Goal: Transaction & Acquisition: Purchase product/service

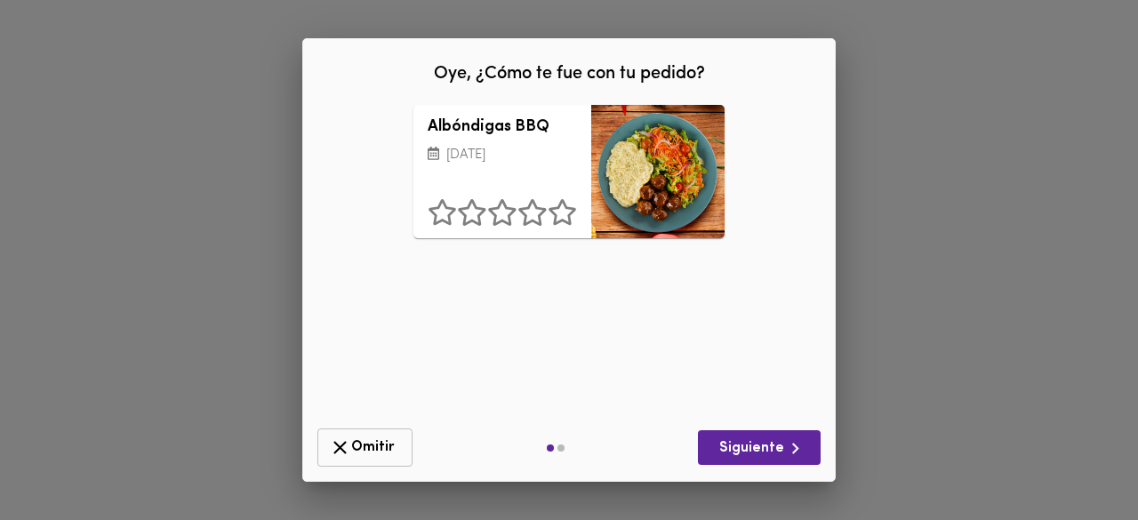
click at [389, 438] on span "Omitir" at bounding box center [365, 447] width 72 height 22
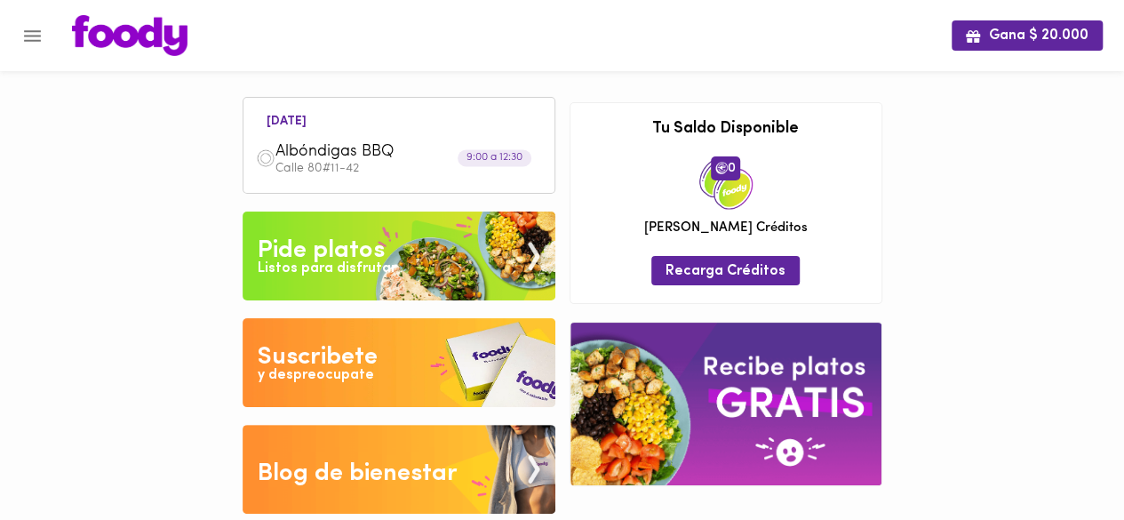
click at [37, 33] on icon "Menu" at bounding box center [32, 36] width 22 height 22
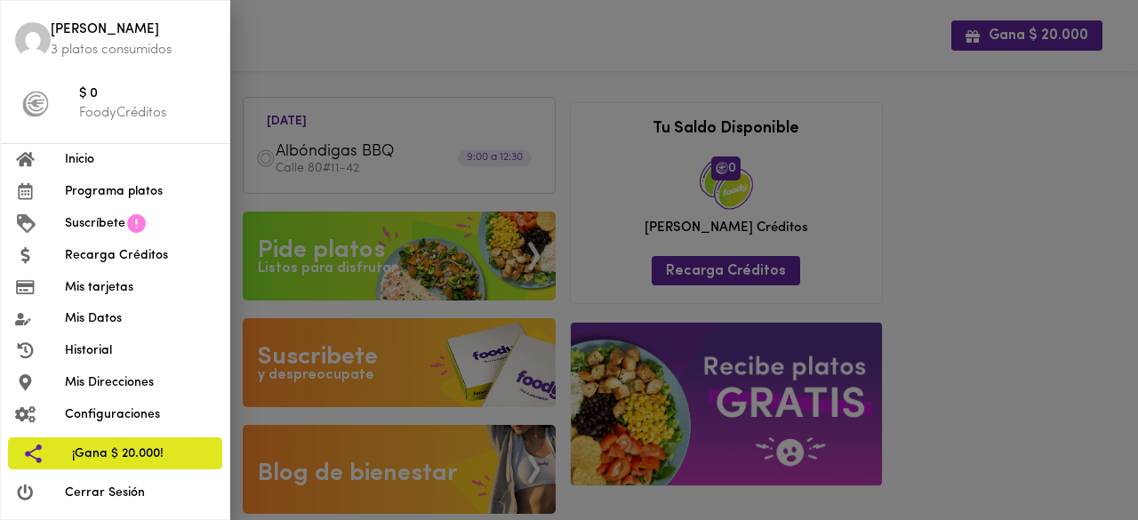
click at [107, 198] on span "Programa platos" at bounding box center [140, 191] width 150 height 19
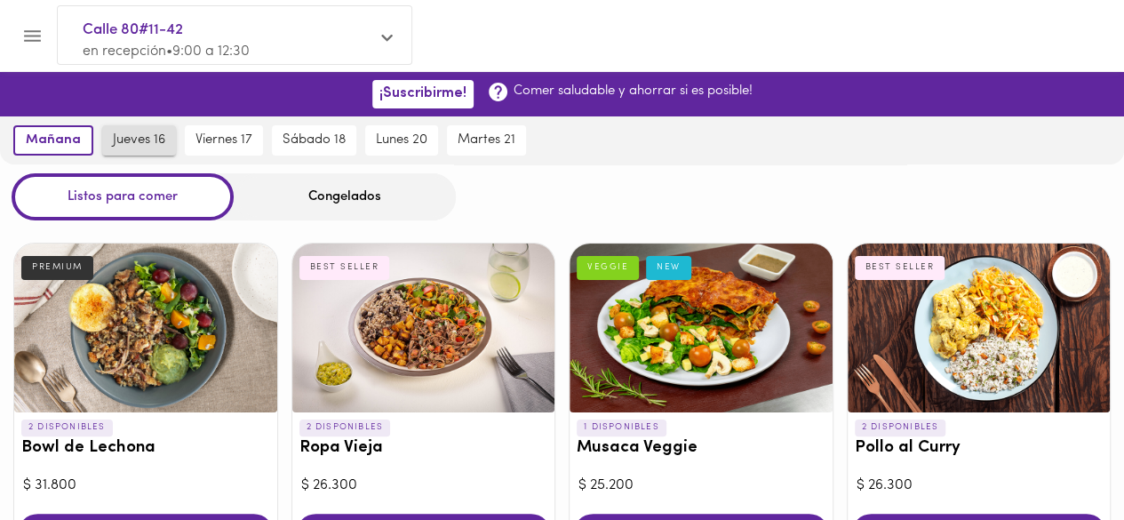
click at [132, 138] on span "jueves 16" at bounding box center [139, 140] width 52 height 16
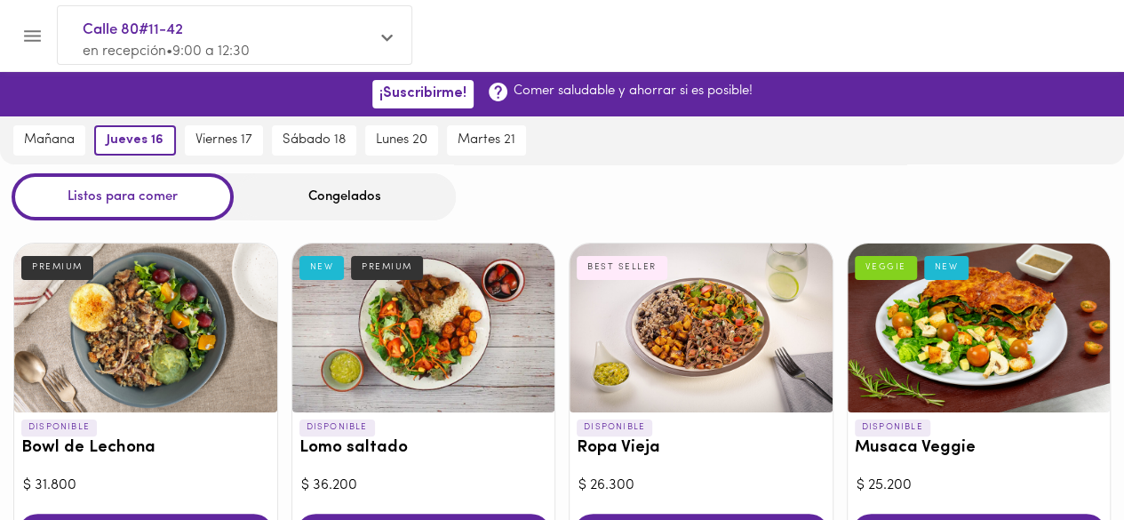
click at [119, 291] on div at bounding box center [145, 328] width 263 height 169
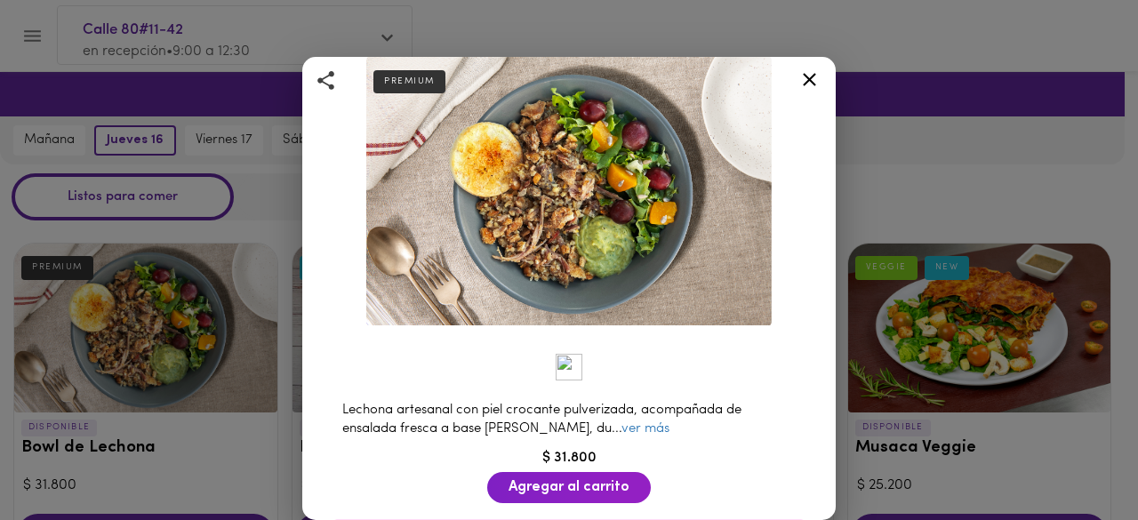
scroll to position [178, 0]
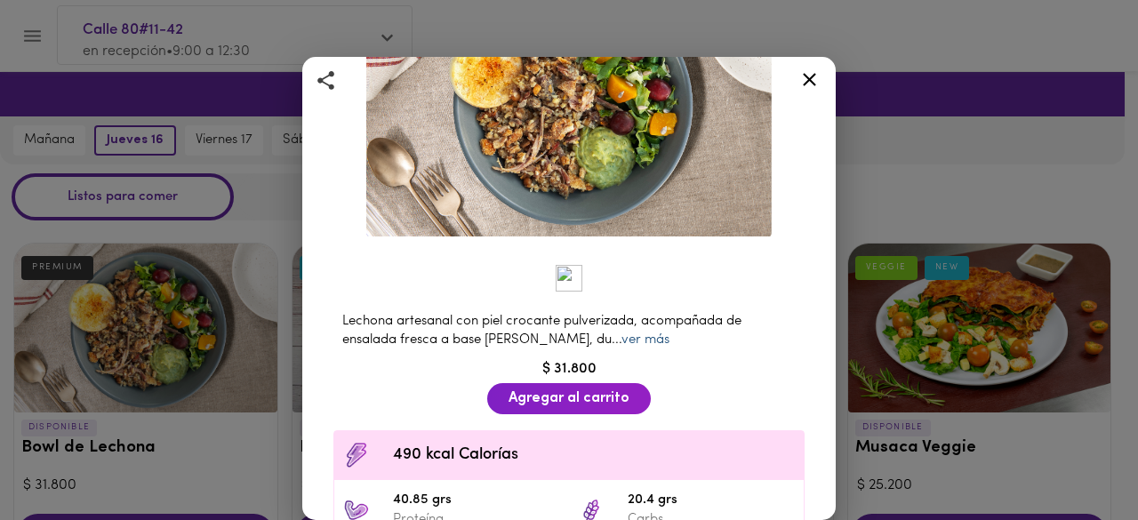
click at [621, 333] on link "ver más" at bounding box center [645, 339] width 48 height 13
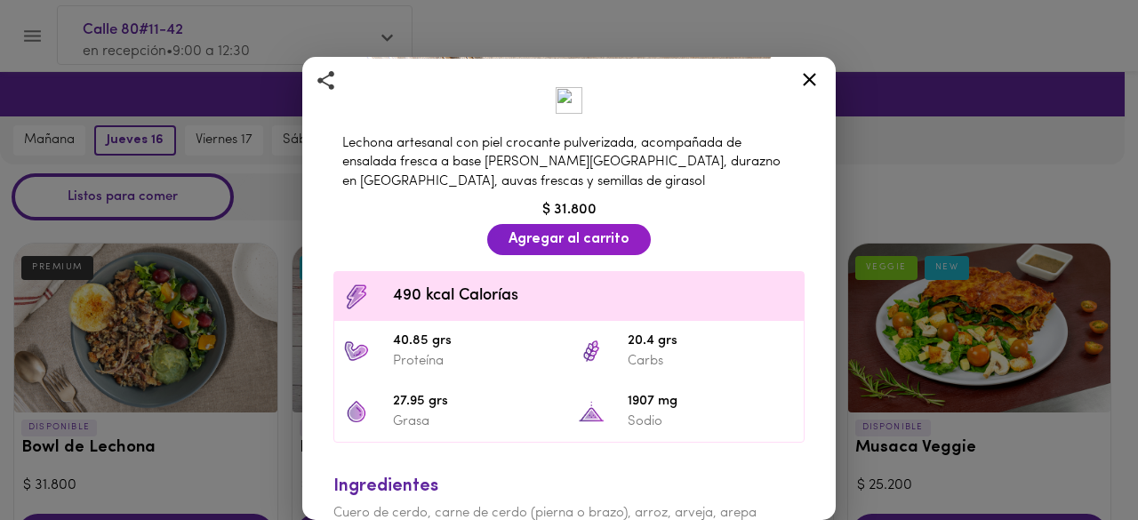
scroll to position [429, 0]
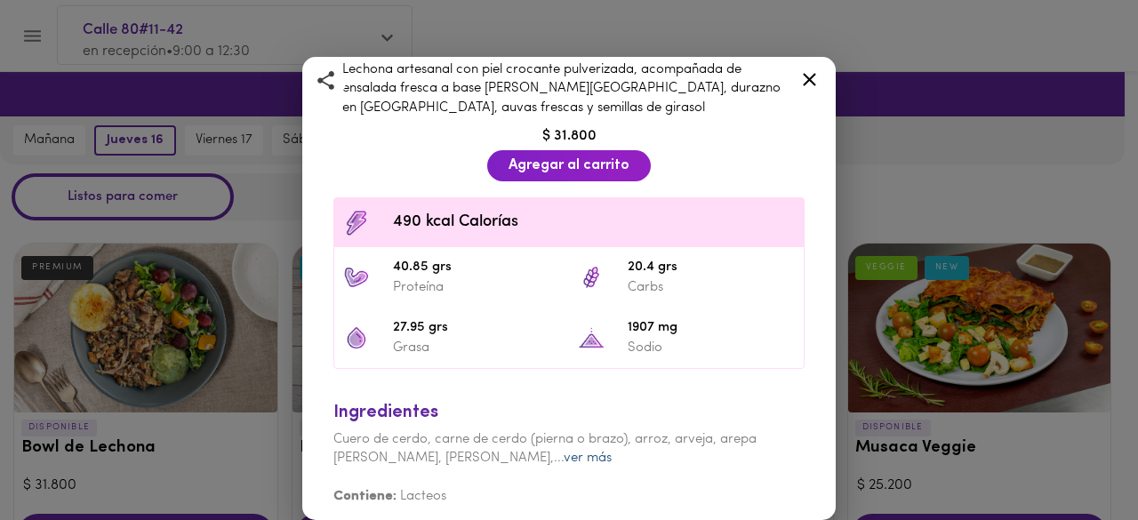
click at [564, 452] on link "ver más" at bounding box center [588, 458] width 48 height 13
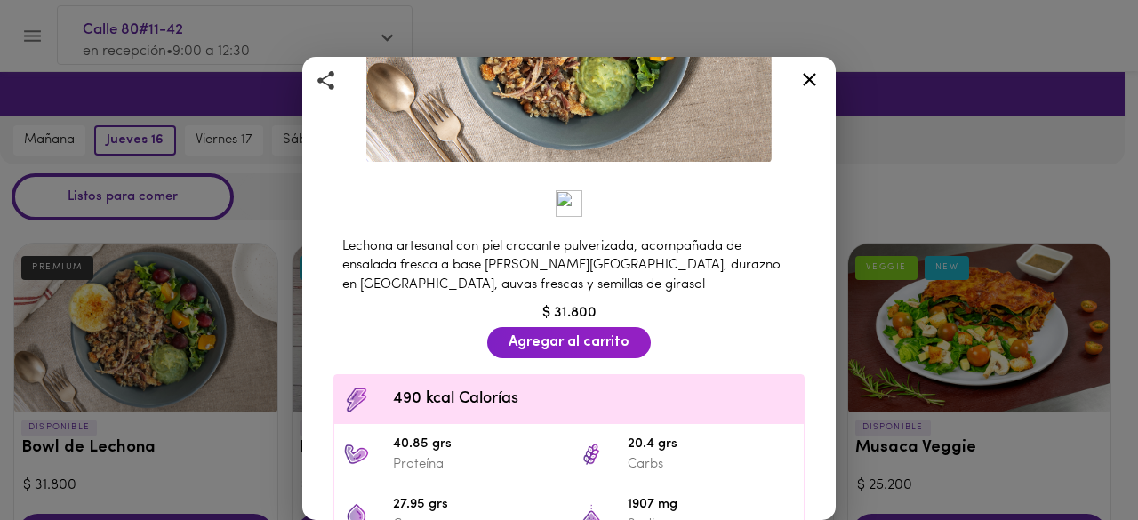
scroll to position [468, 0]
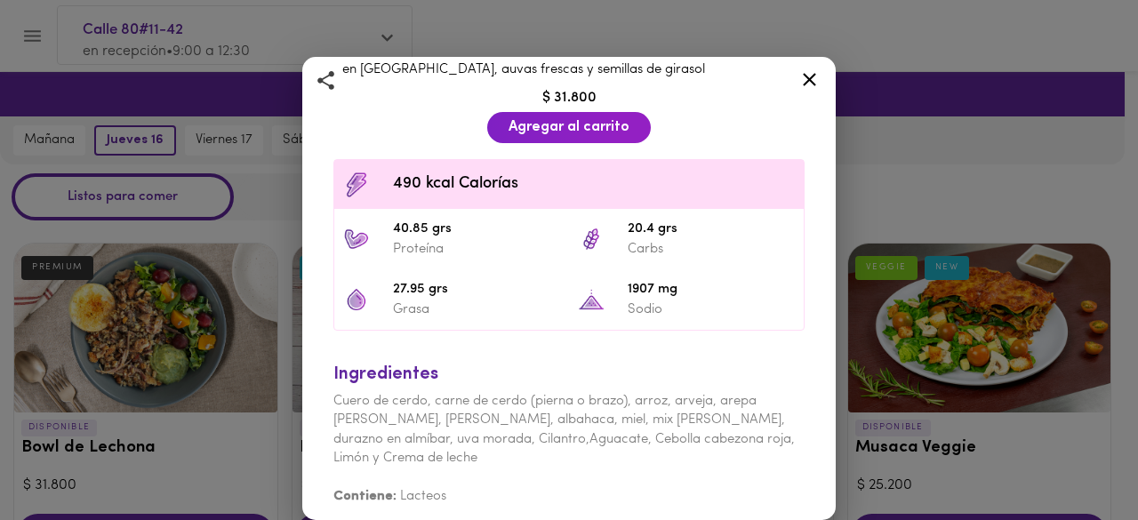
click at [812, 74] on icon at bounding box center [809, 79] width 22 height 22
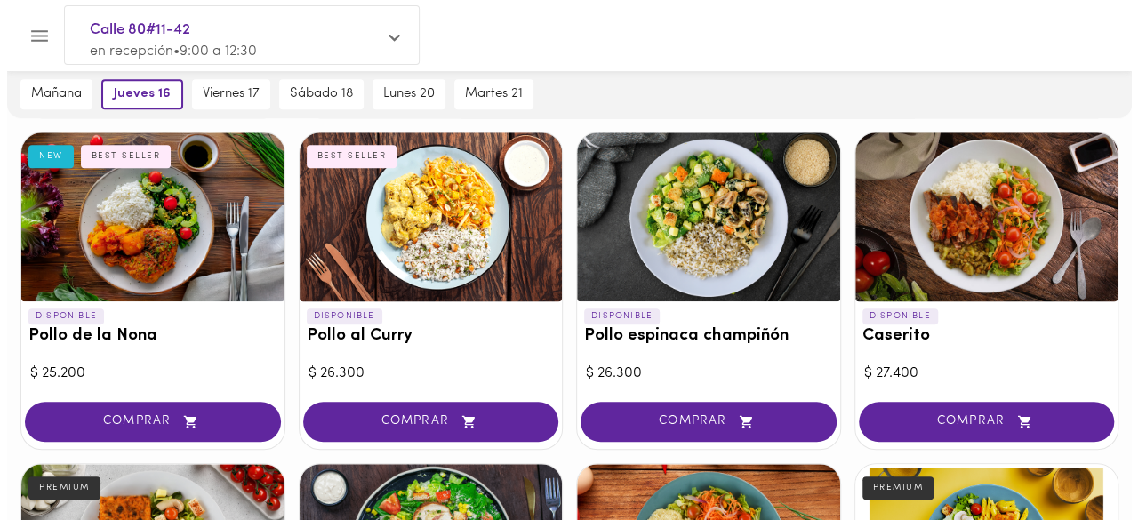
scroll to position [444, 0]
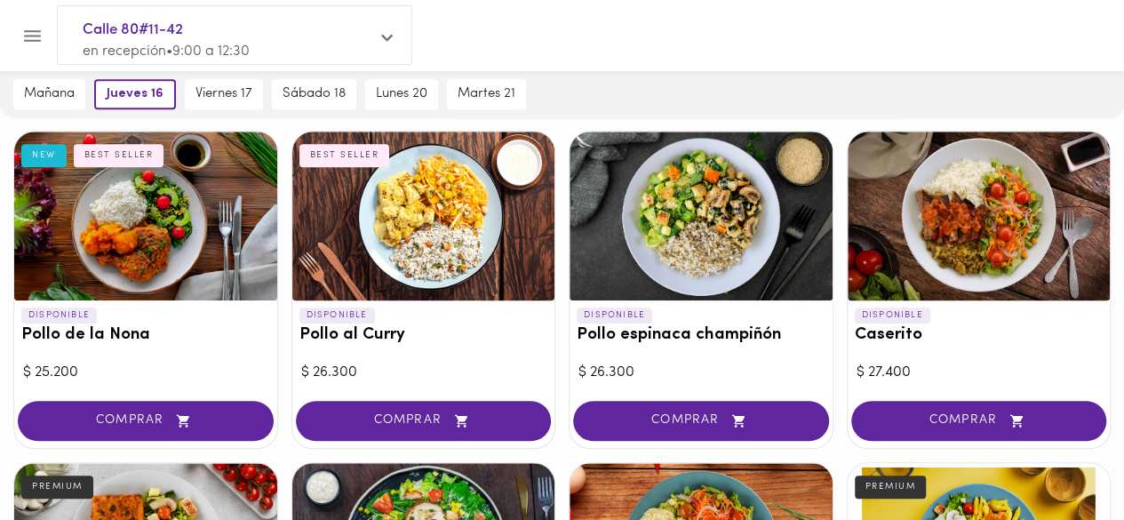
click at [109, 231] on div at bounding box center [145, 216] width 263 height 169
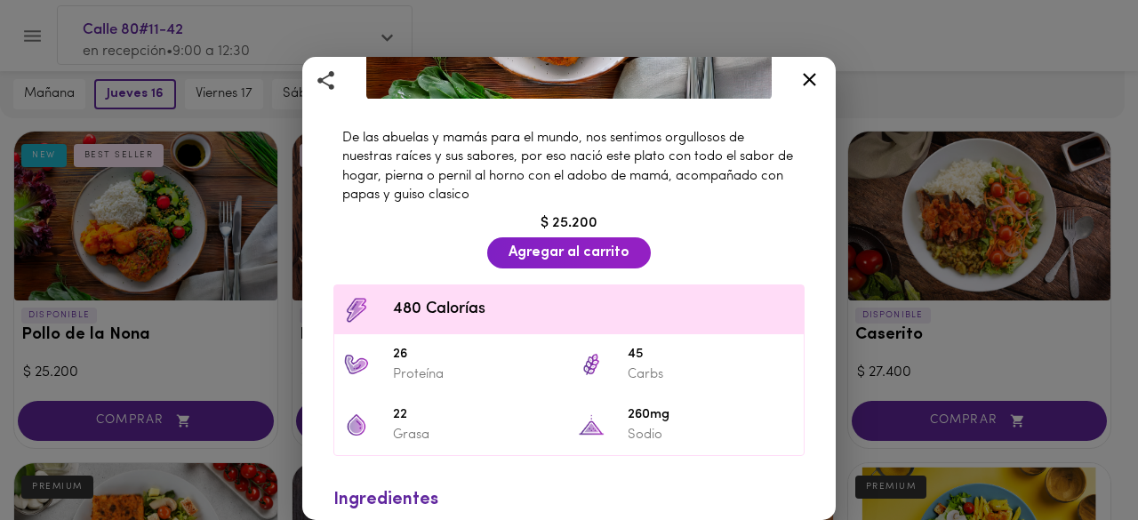
scroll to position [356, 0]
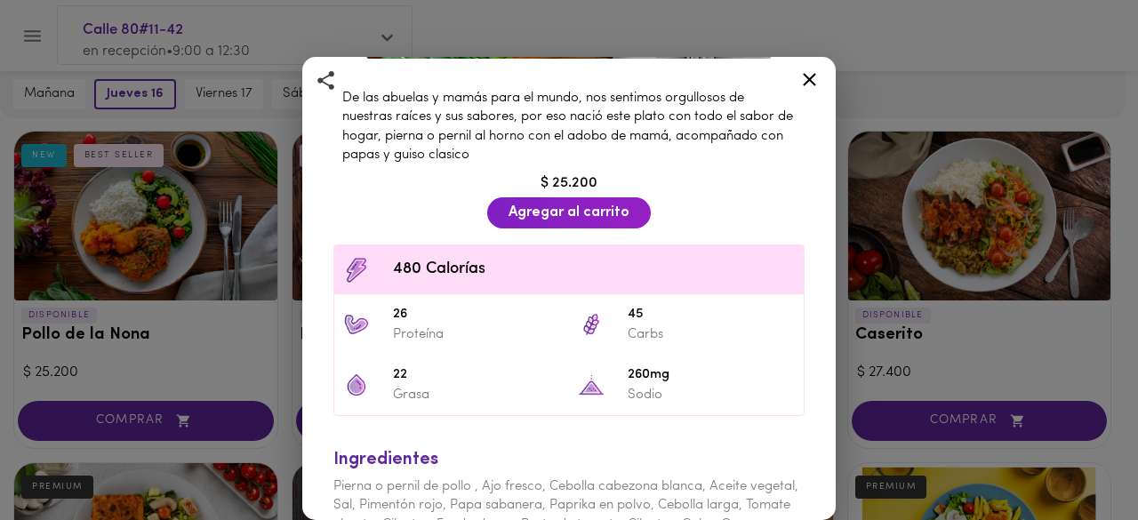
click at [811, 84] on icon at bounding box center [809, 79] width 22 height 22
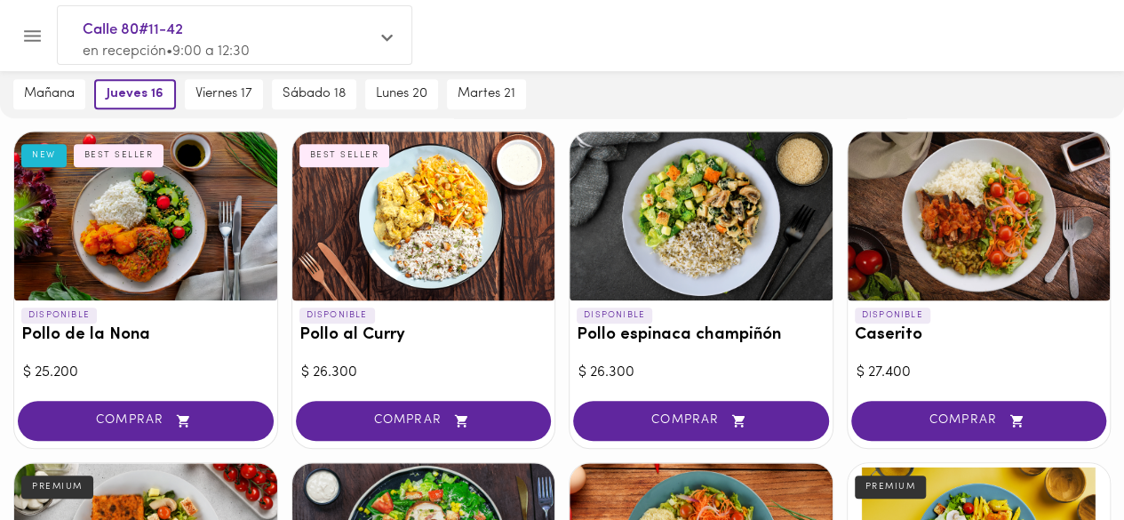
click at [949, 250] on div at bounding box center [979, 216] width 263 height 169
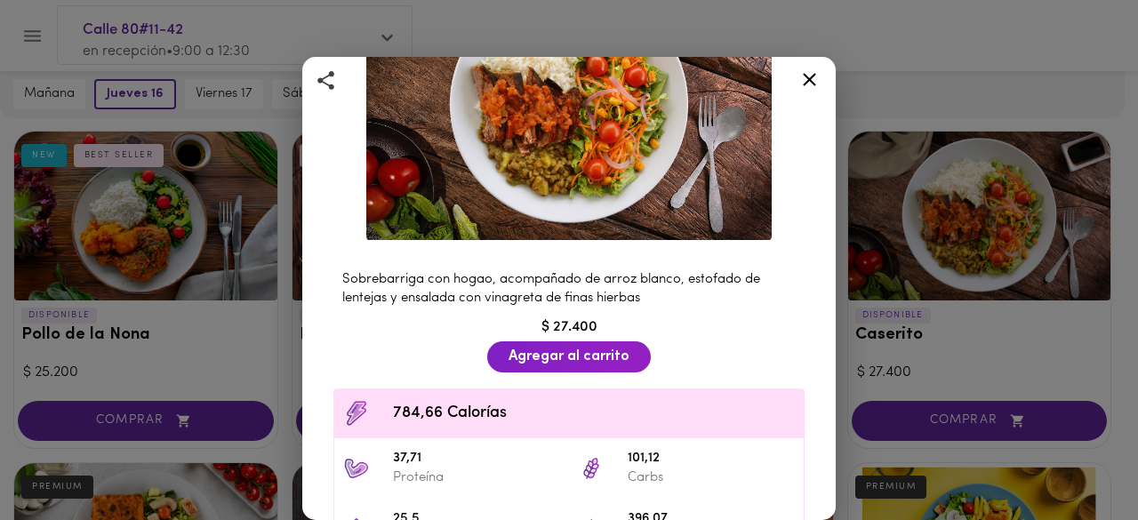
scroll to position [178, 0]
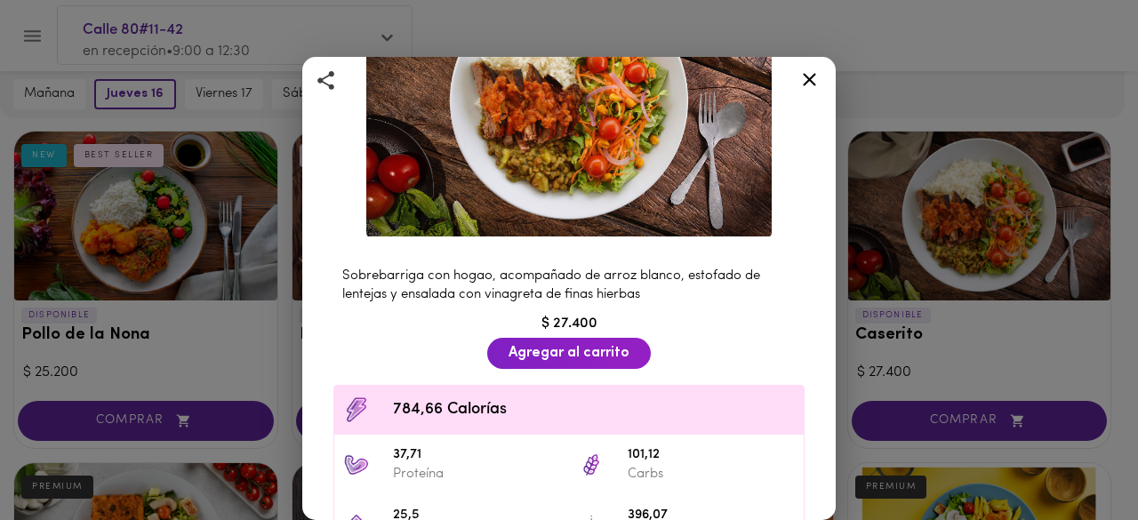
click at [810, 79] on icon at bounding box center [809, 79] width 13 height 13
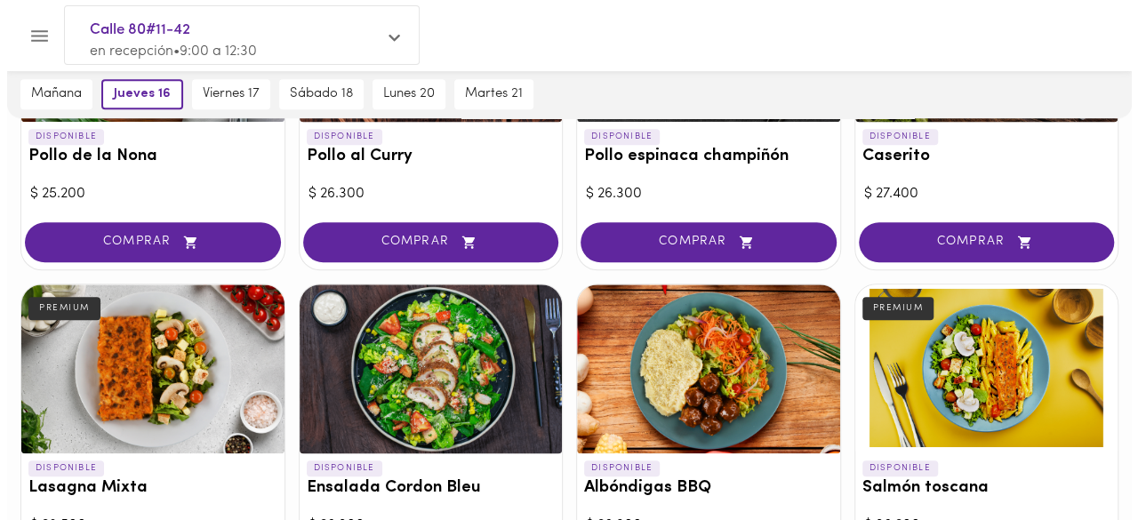
scroll to position [711, 0]
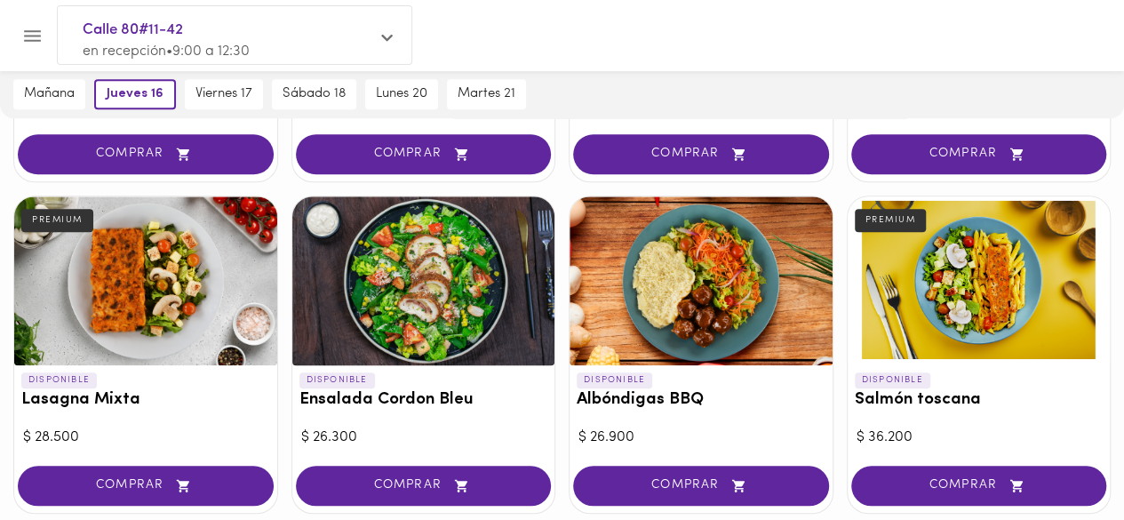
click at [87, 283] on div at bounding box center [145, 280] width 263 height 169
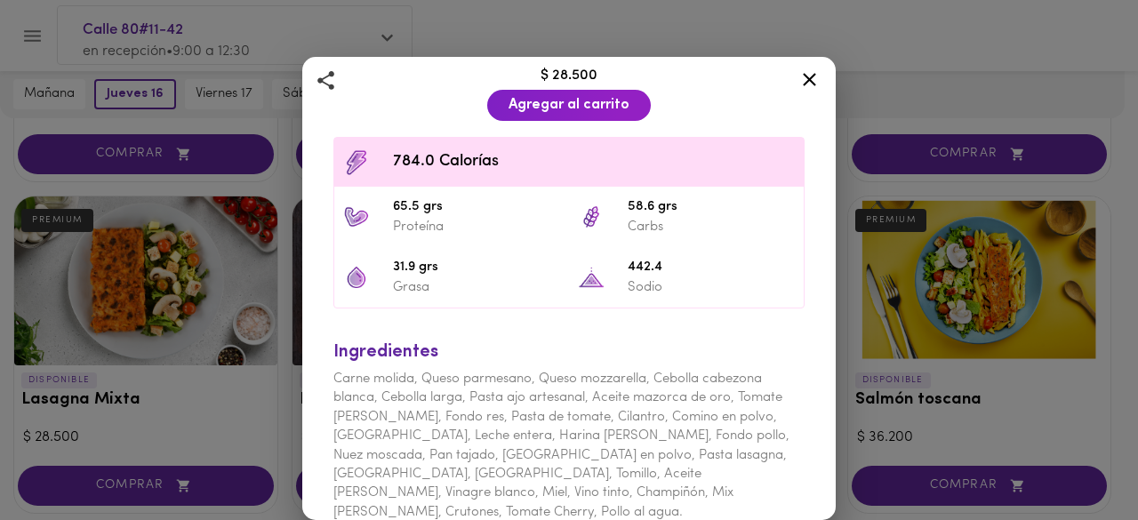
scroll to position [499, 0]
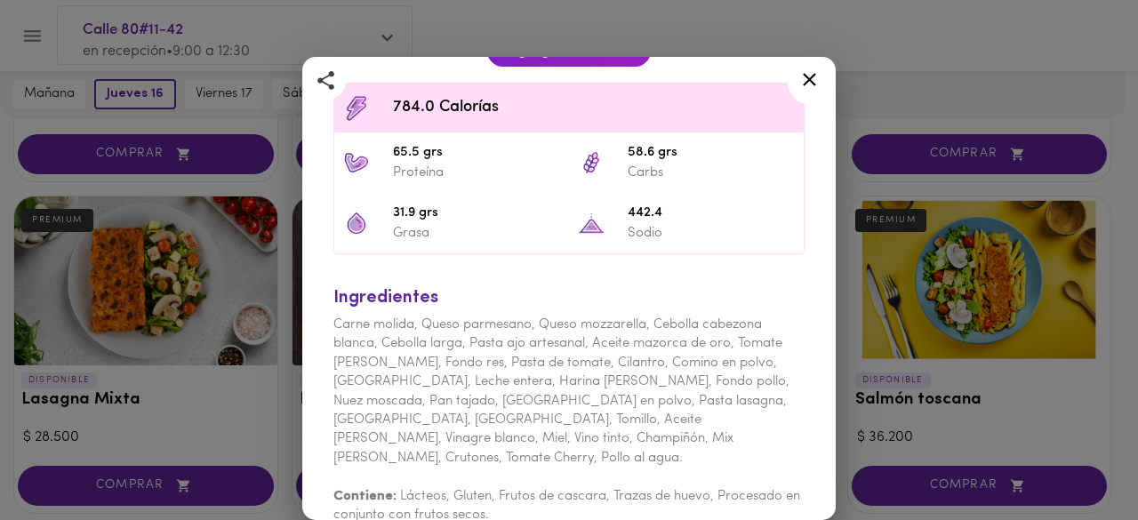
click at [801, 87] on icon at bounding box center [809, 79] width 22 height 22
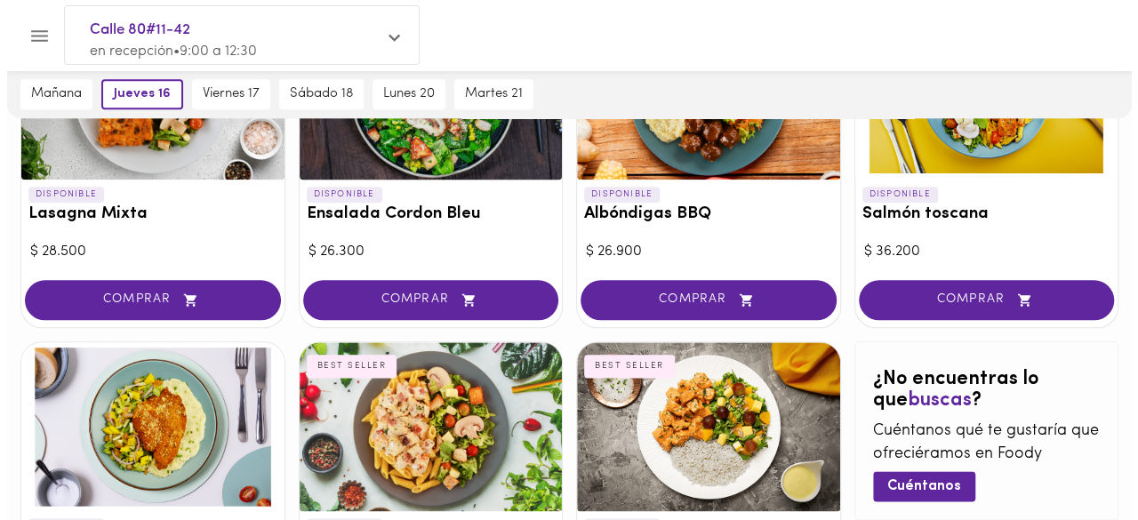
scroll to position [1067, 0]
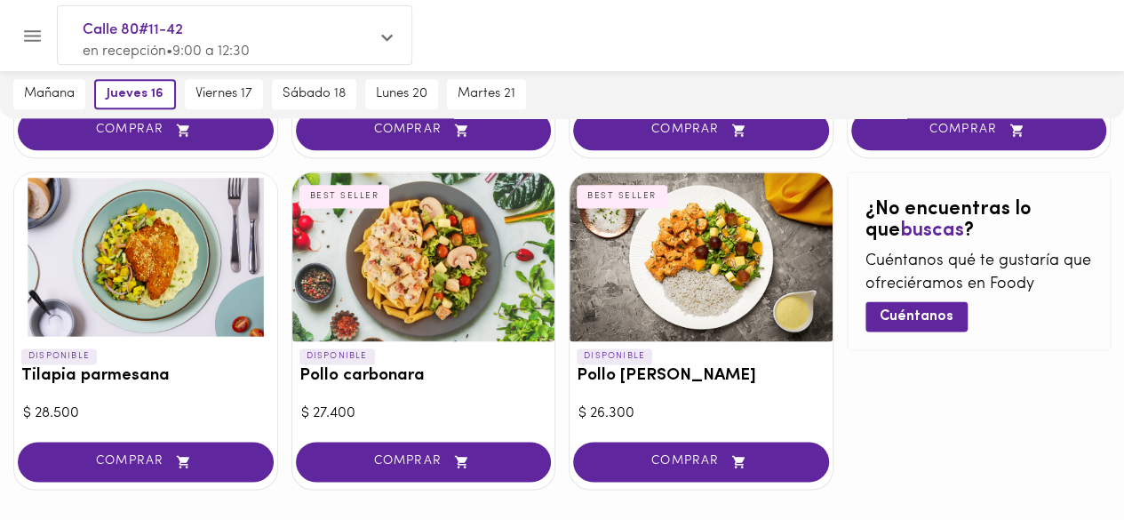
click at [444, 302] on div at bounding box center [423, 256] width 263 height 169
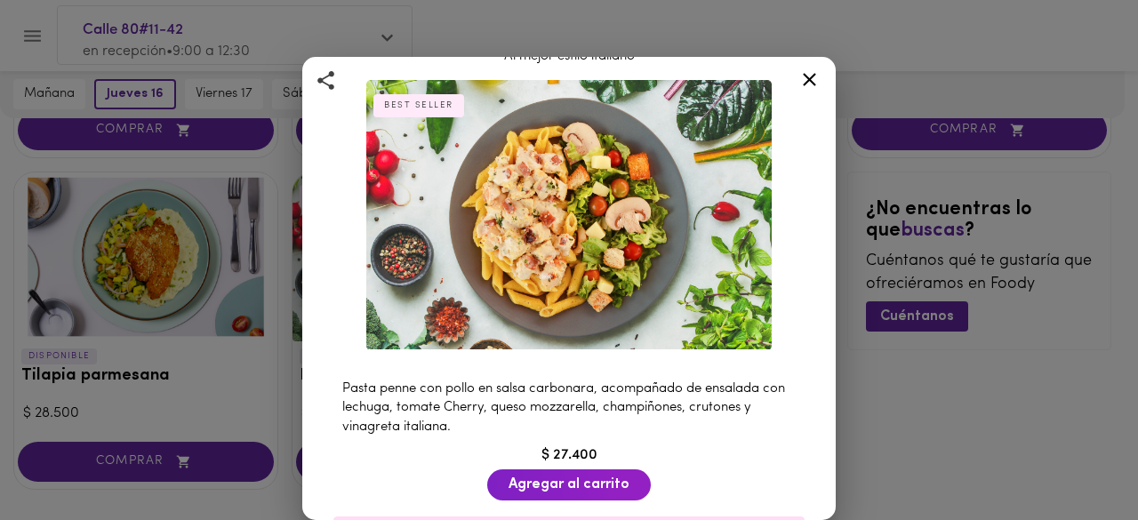
scroll to position [89, 0]
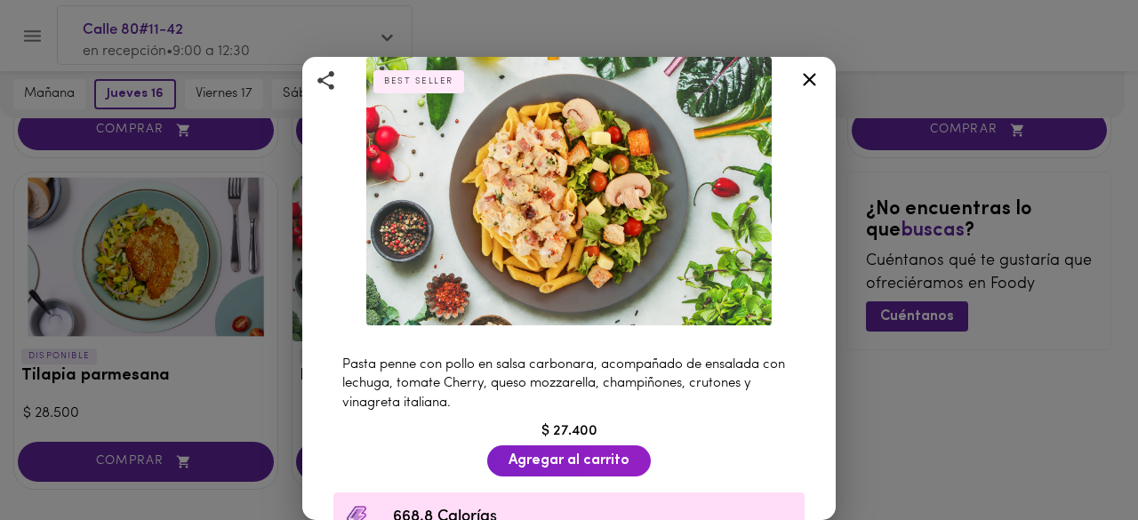
click at [802, 78] on icon at bounding box center [809, 79] width 22 height 22
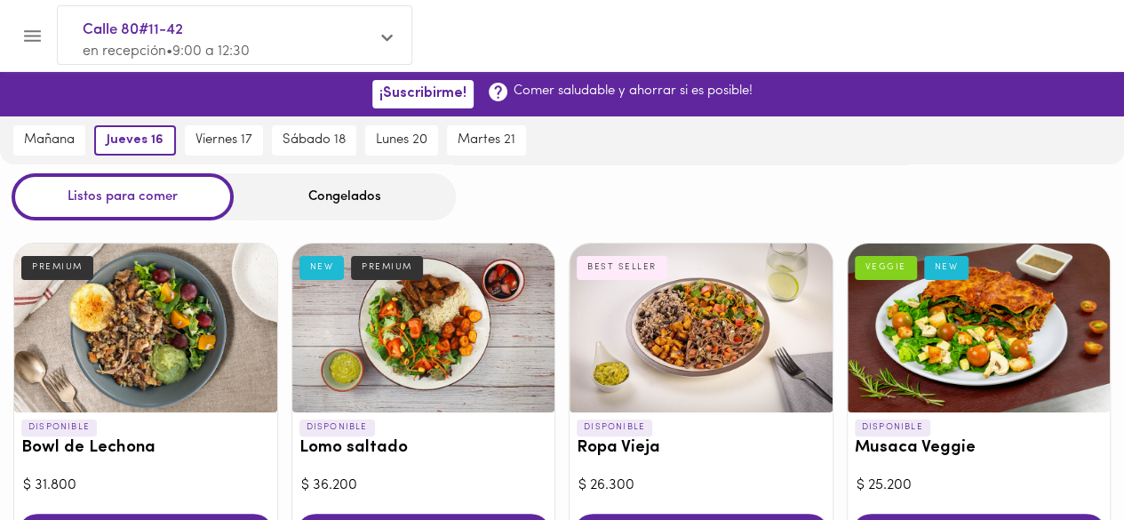
click at [309, 191] on div "Congelados" at bounding box center [345, 196] width 222 height 47
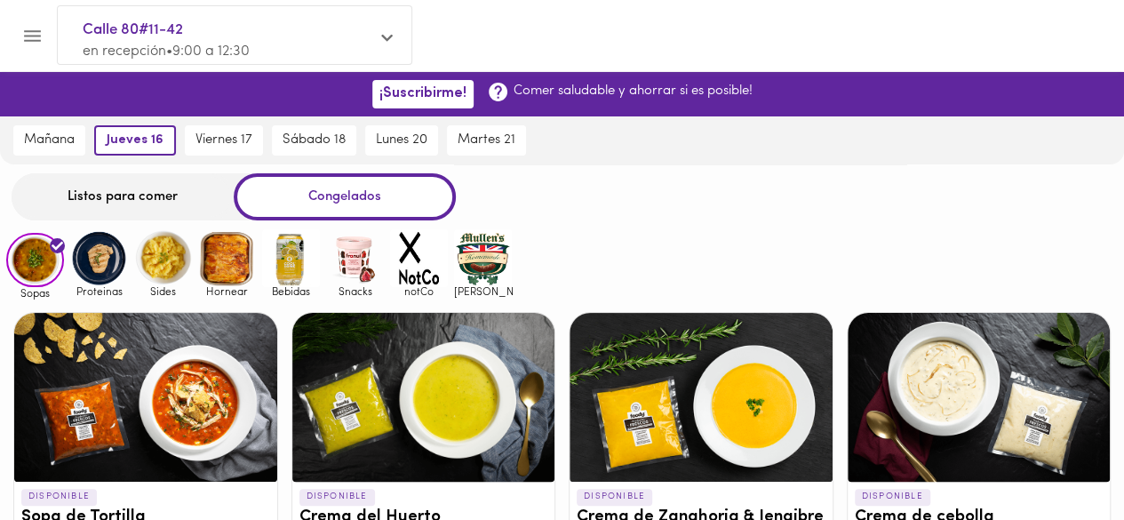
click at [343, 254] on img at bounding box center [355, 258] width 58 height 58
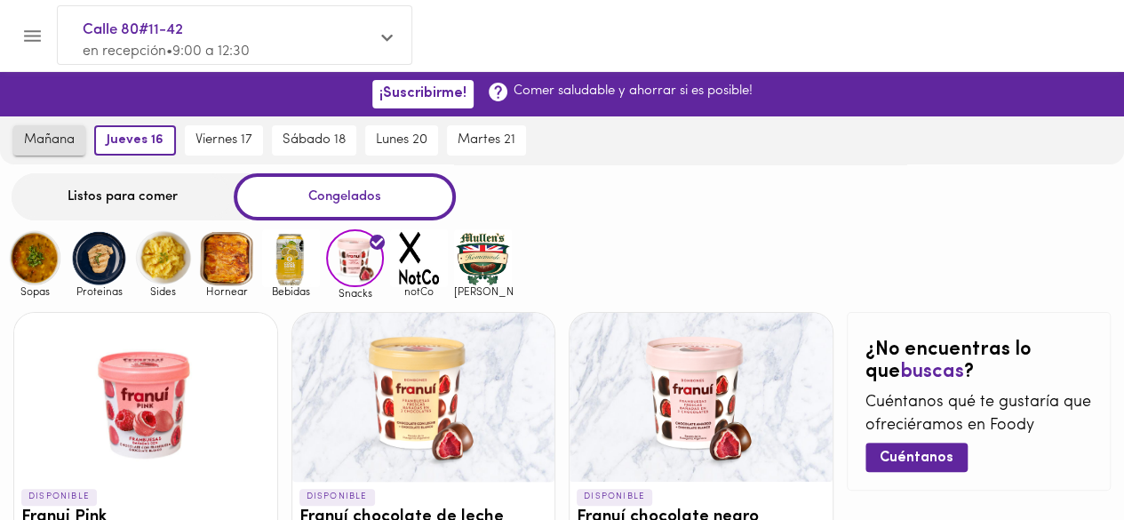
click at [64, 135] on span "mañana" at bounding box center [49, 140] width 51 height 16
click at [142, 136] on span "jueves 16" at bounding box center [139, 140] width 52 height 16
click at [467, 259] on img at bounding box center [483, 258] width 58 height 58
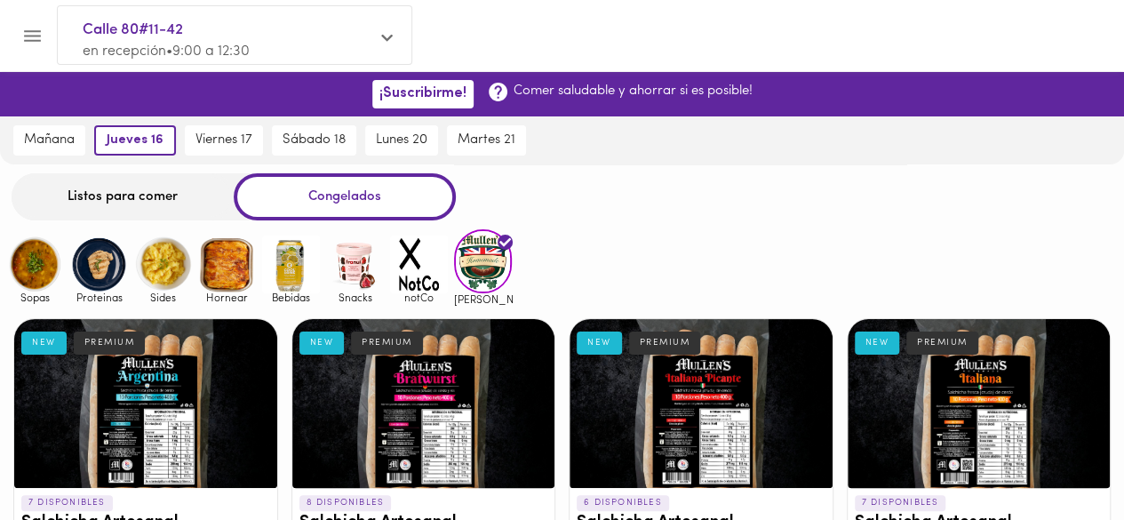
click at [419, 262] on img at bounding box center [419, 265] width 58 height 58
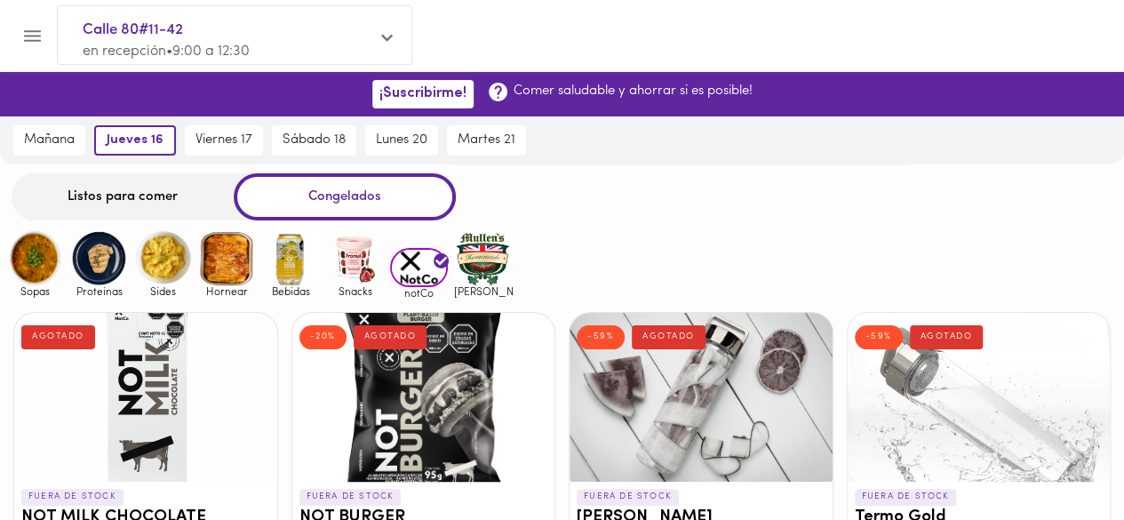
click at [293, 263] on img at bounding box center [291, 258] width 58 height 58
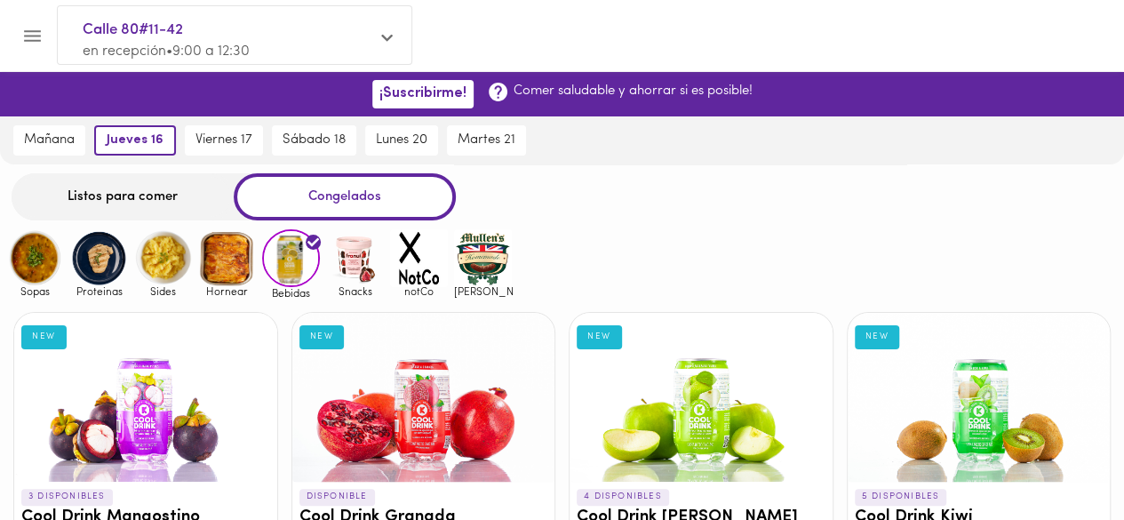
click at [240, 255] on img at bounding box center [227, 258] width 58 height 58
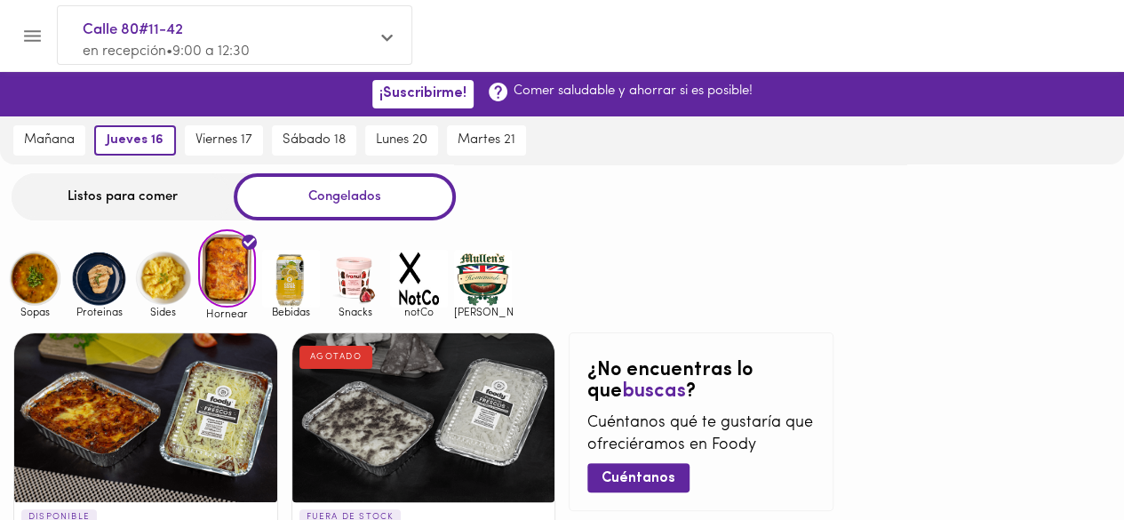
scroll to position [89, 0]
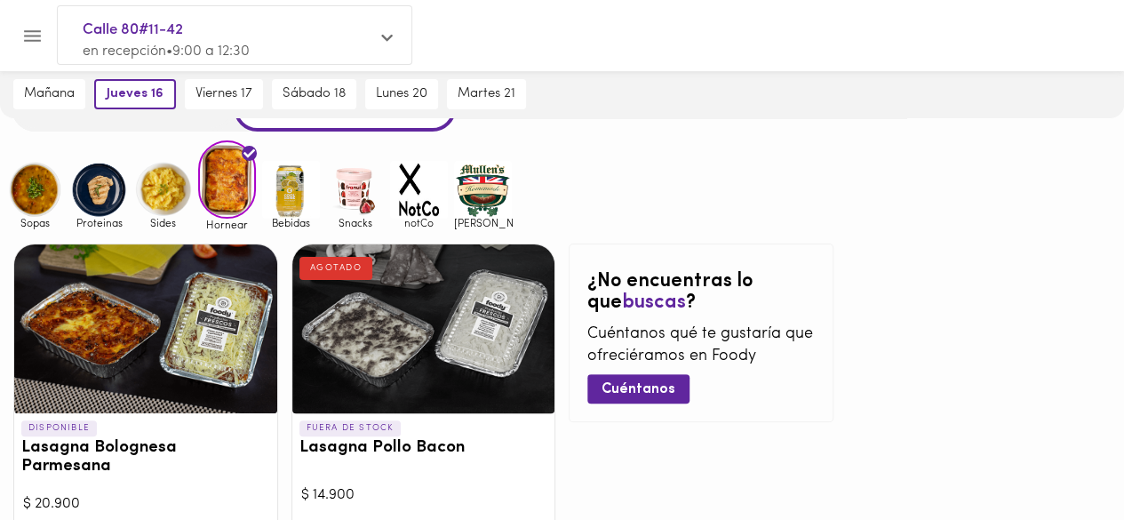
click at [164, 196] on img at bounding box center [163, 190] width 58 height 58
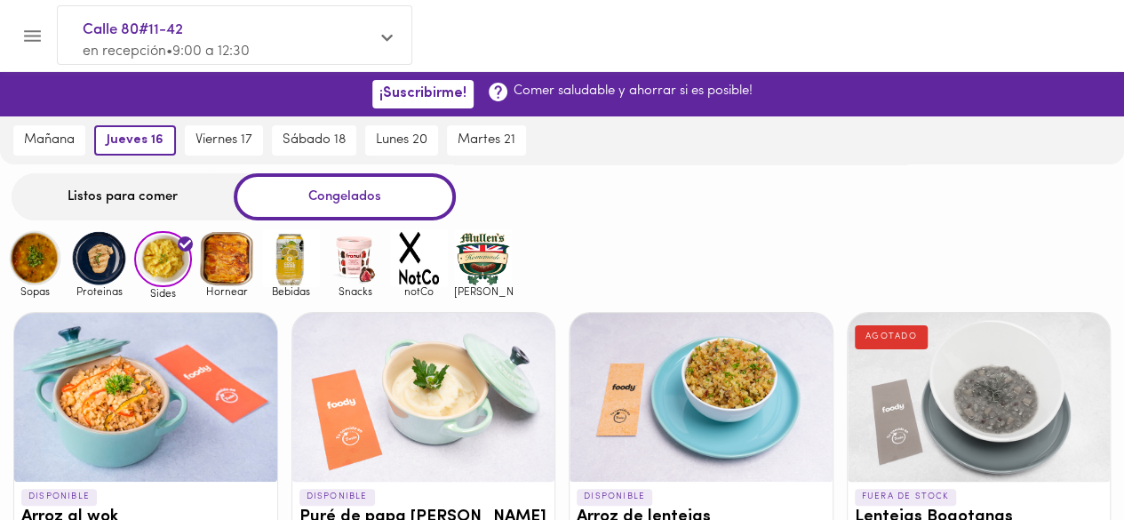
click at [118, 188] on div "Listos para comer" at bounding box center [123, 196] width 222 height 47
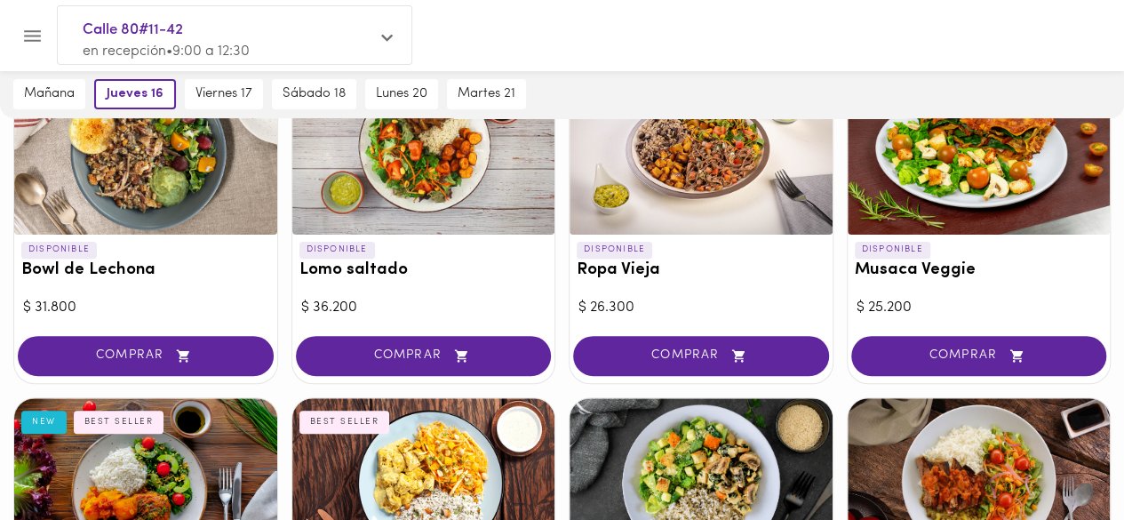
scroll to position [71, 0]
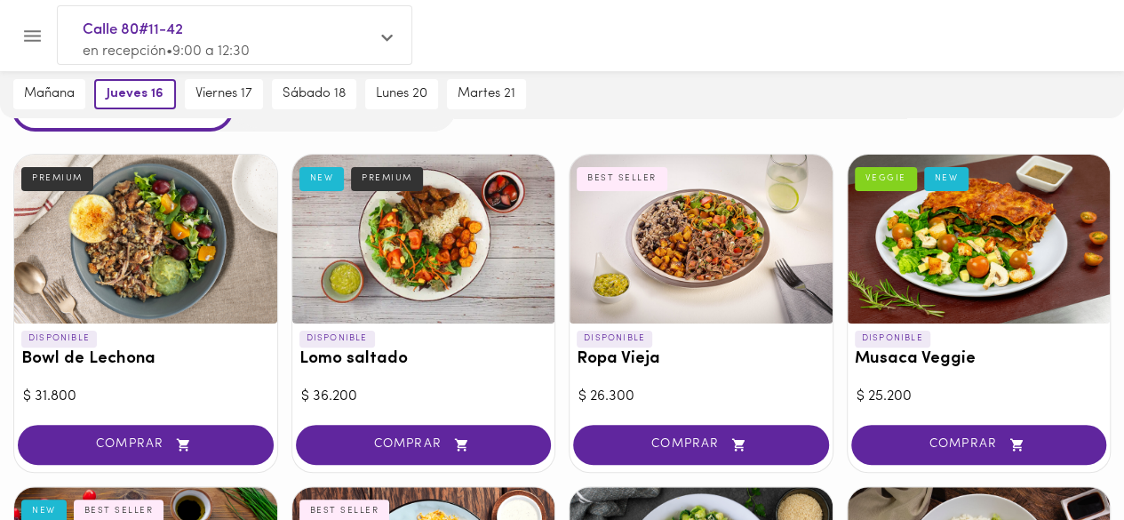
click at [661, 235] on div at bounding box center [701, 239] width 263 height 169
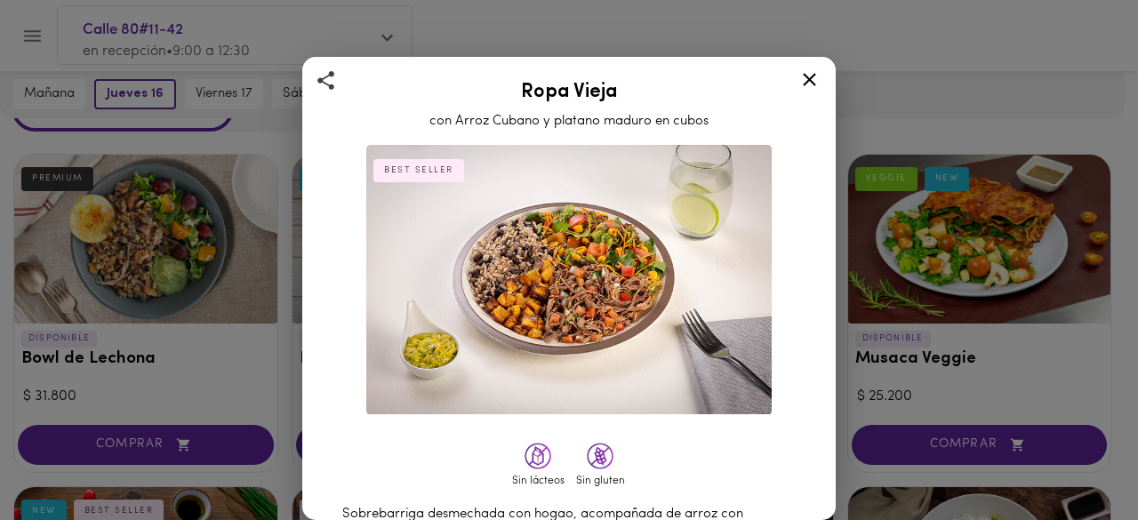
click at [809, 82] on icon at bounding box center [809, 79] width 22 height 22
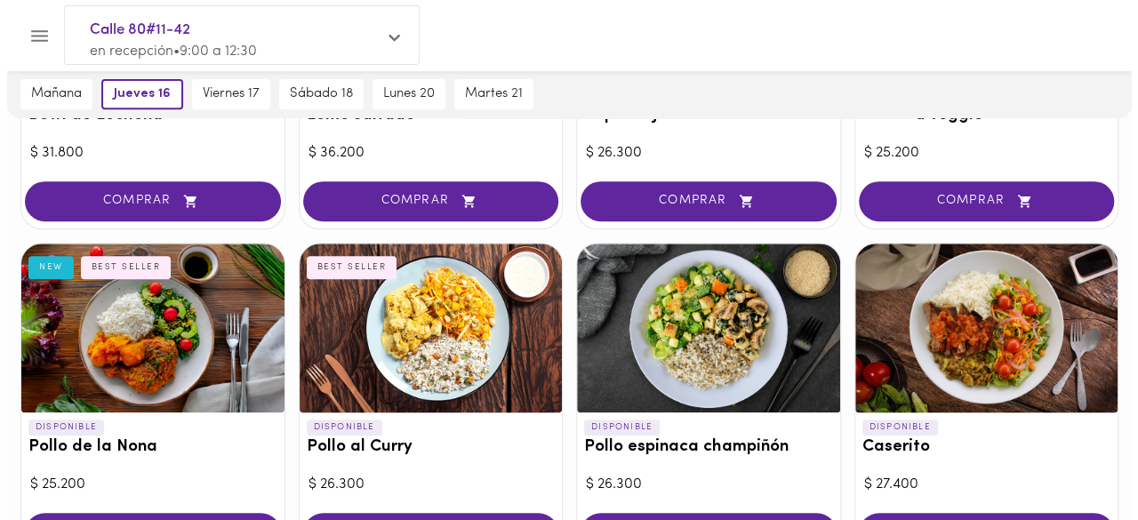
scroll to position [356, 0]
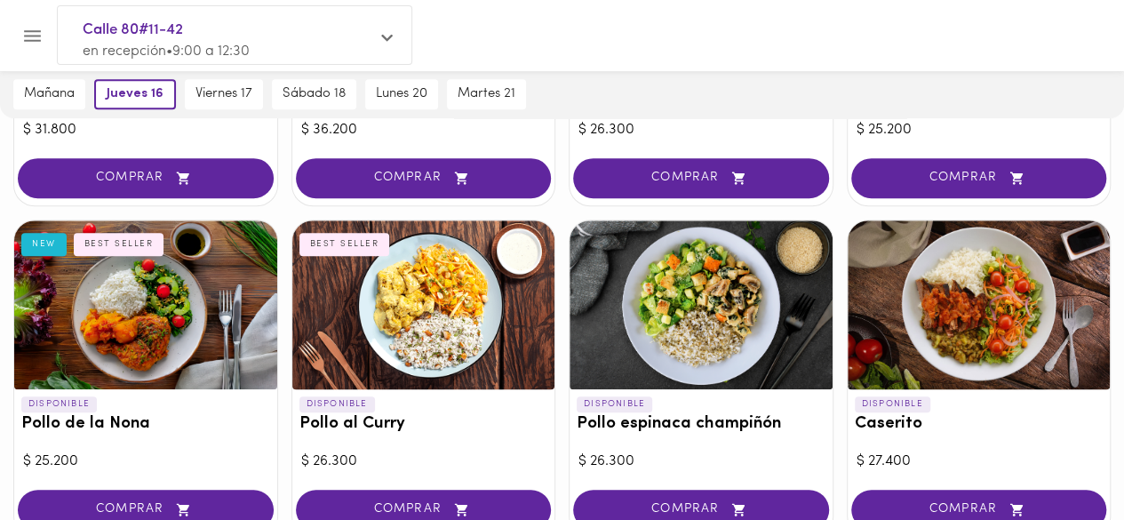
click at [482, 296] on div at bounding box center [423, 304] width 263 height 169
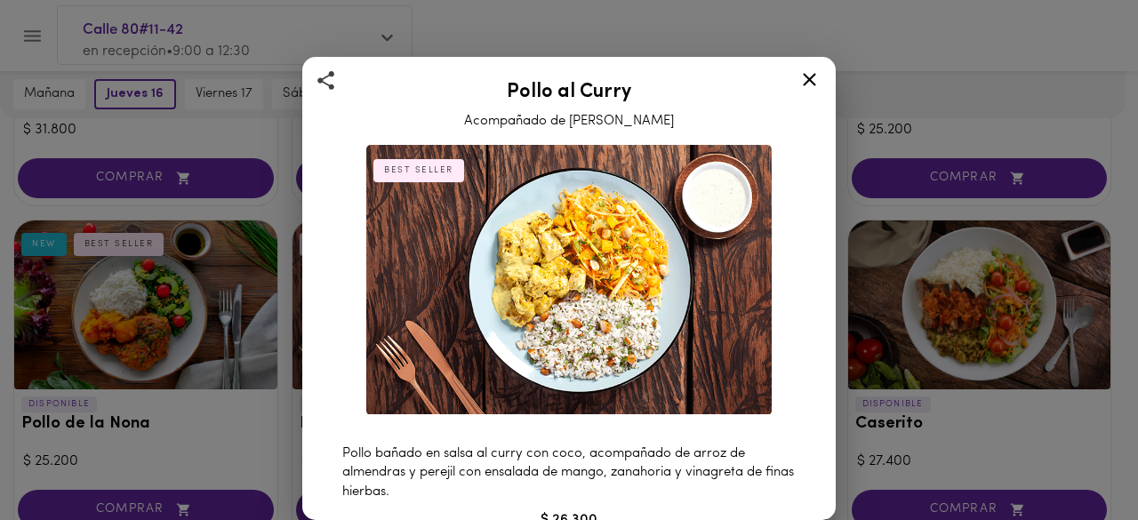
click at [807, 87] on icon at bounding box center [809, 79] width 22 height 22
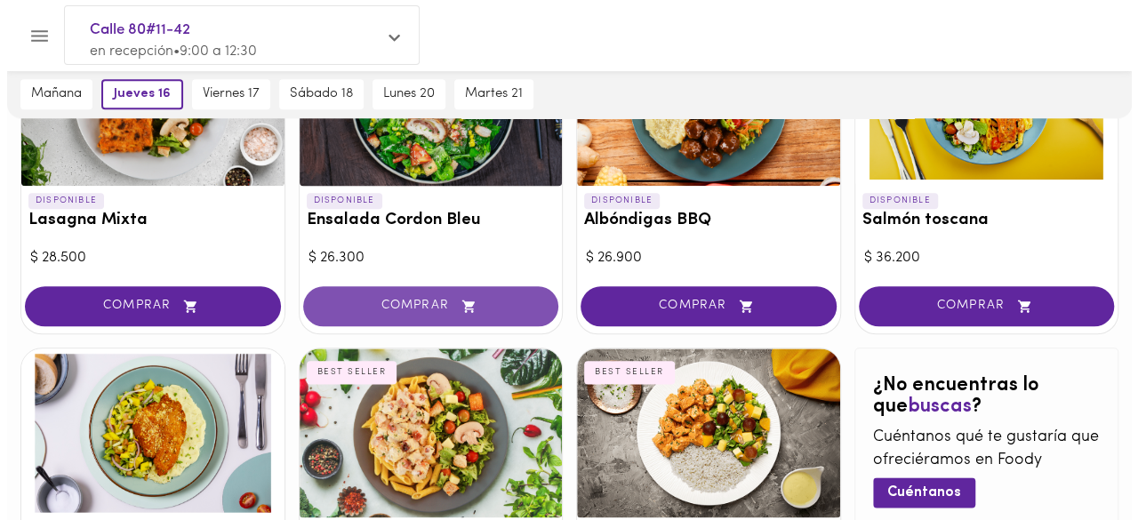
scroll to position [978, 0]
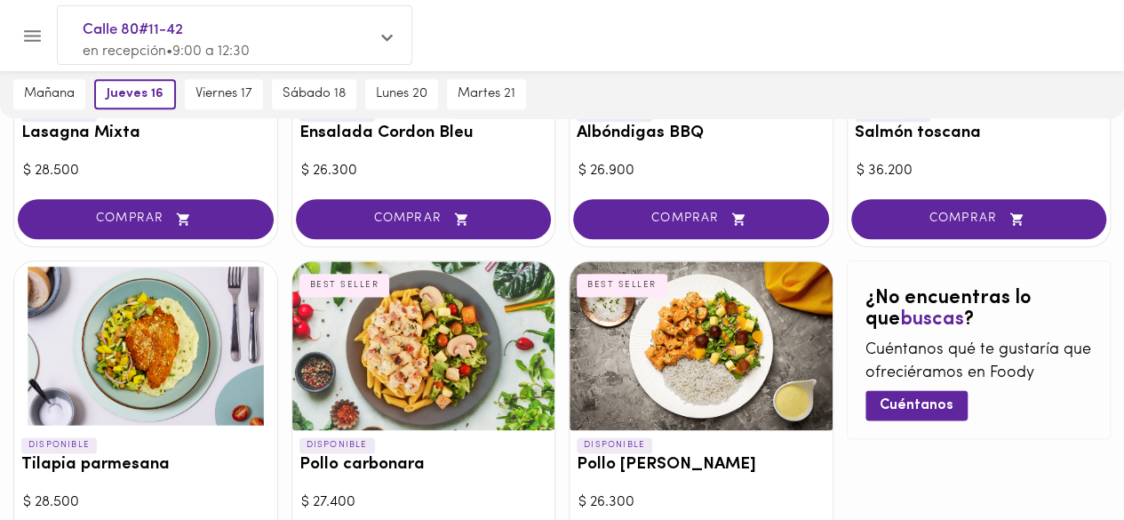
click at [185, 355] on div at bounding box center [145, 345] width 263 height 169
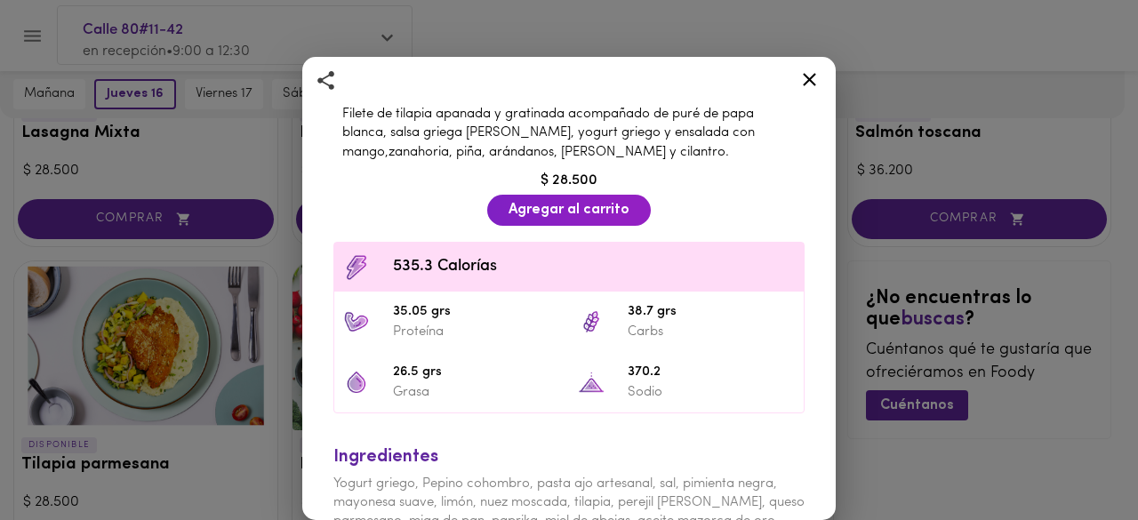
scroll to position [494, 0]
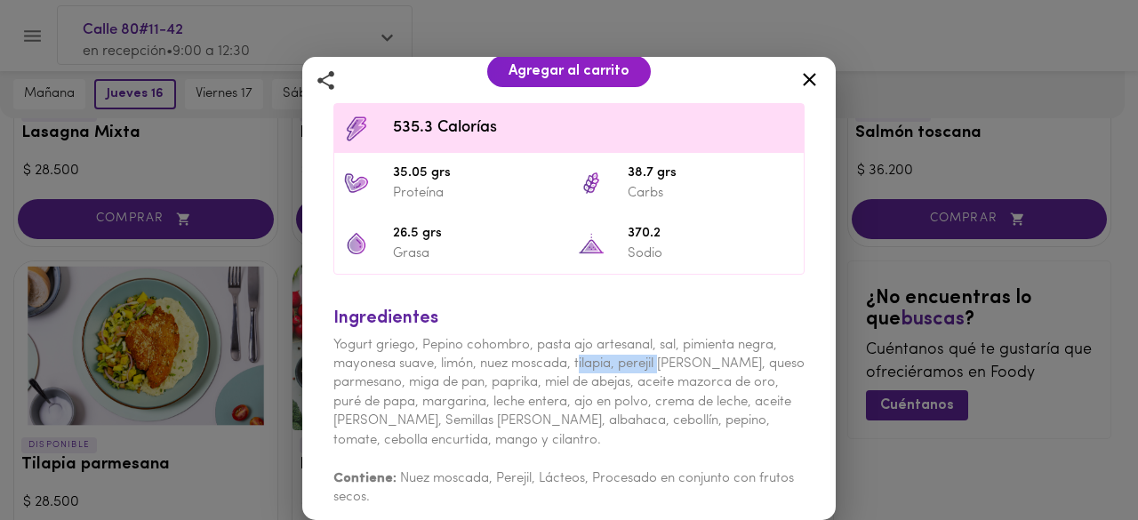
drag, startPoint x: 582, startPoint y: 348, endPoint x: 661, endPoint y: 348, distance: 79.1
click at [661, 348] on span "Yogurt griego, Pepino cohombro, pasta ajo artesanal, sal, pimienta negra, mayon…" at bounding box center [568, 393] width 471 height 108
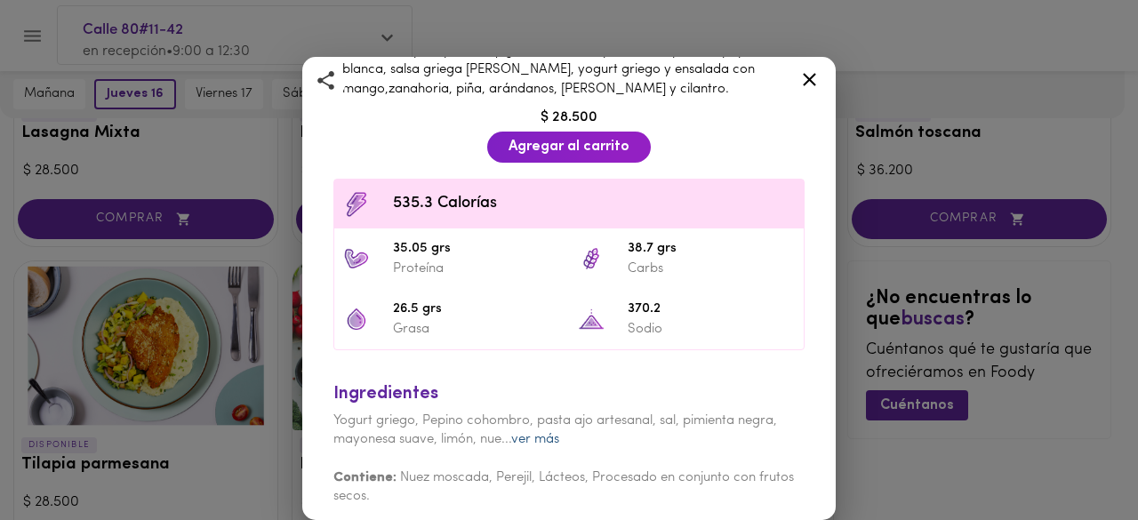
click at [537, 433] on link "ver más" at bounding box center [535, 439] width 48 height 13
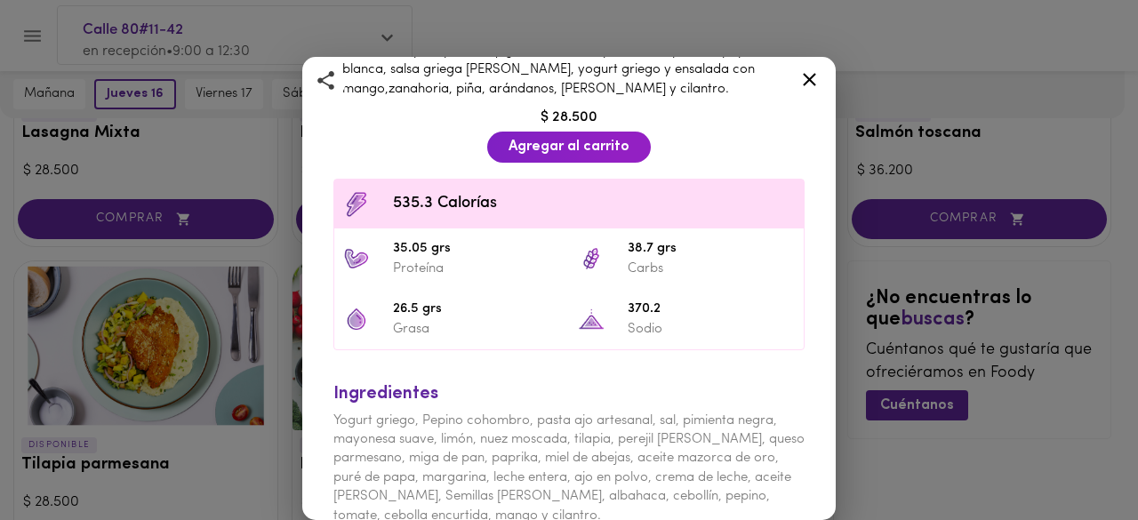
scroll to position [494, 0]
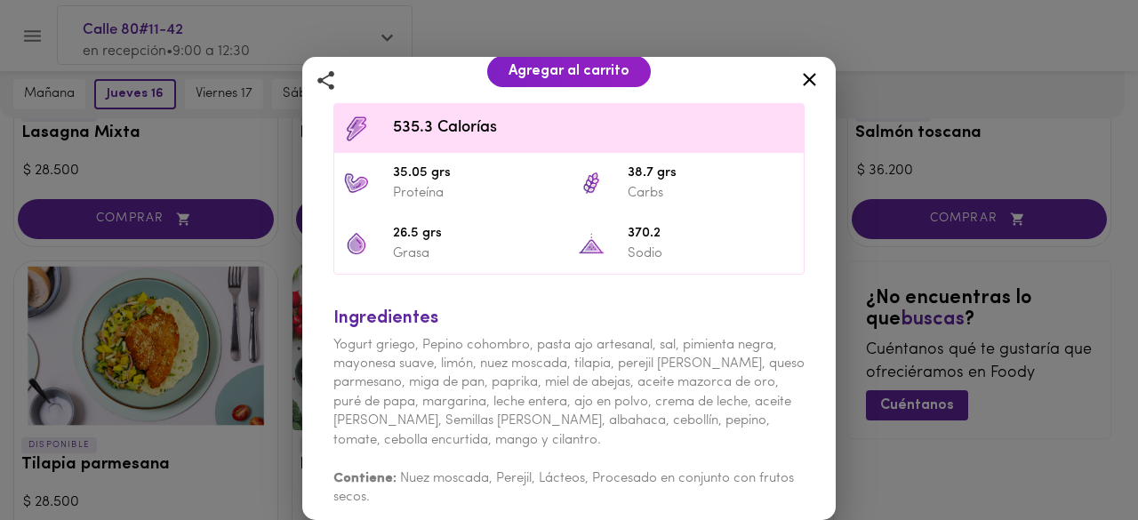
click at [809, 76] on icon at bounding box center [809, 79] width 22 height 22
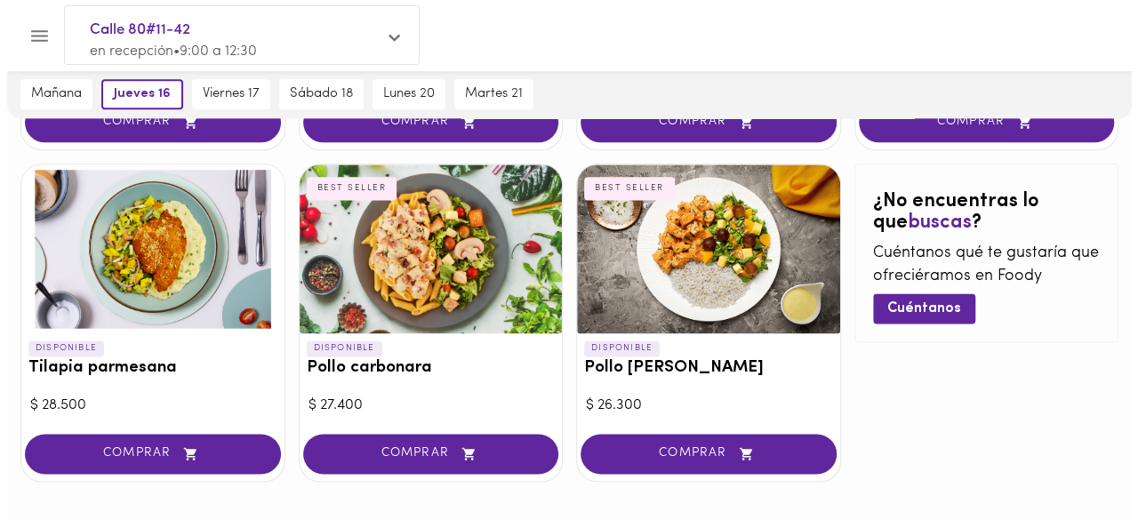
scroll to position [1047, 0]
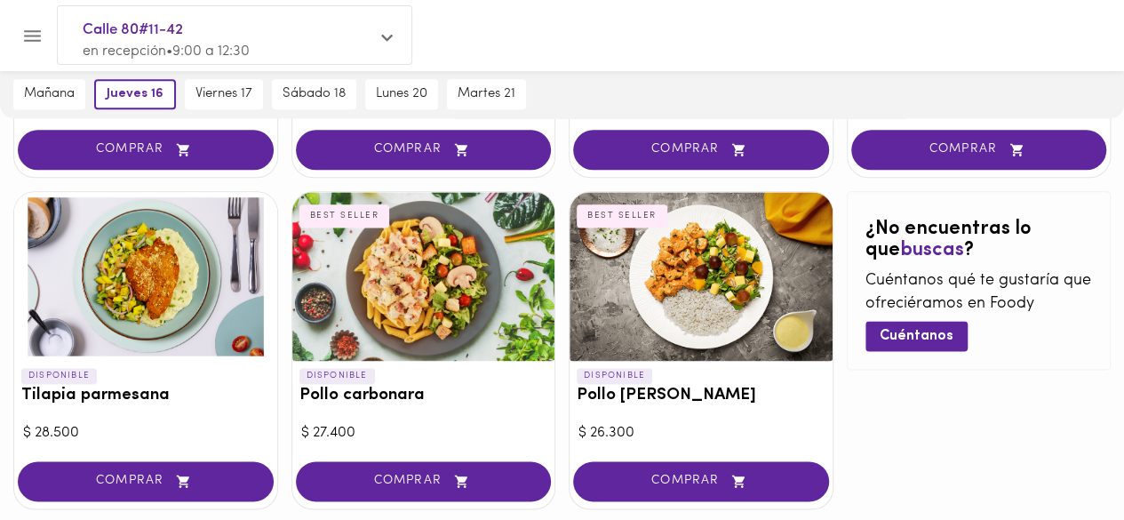
click at [722, 324] on div at bounding box center [701, 276] width 263 height 169
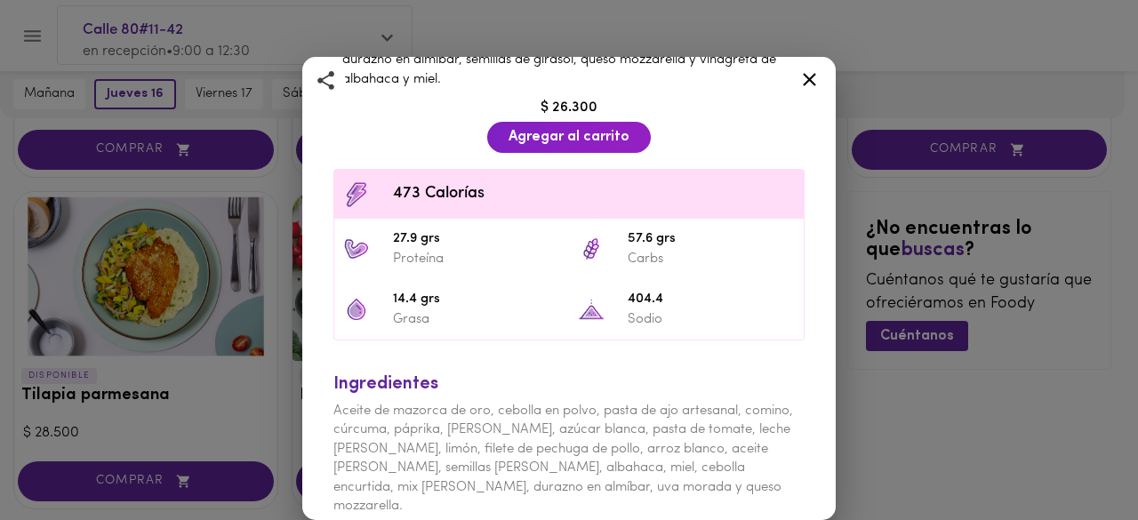
scroll to position [501, 0]
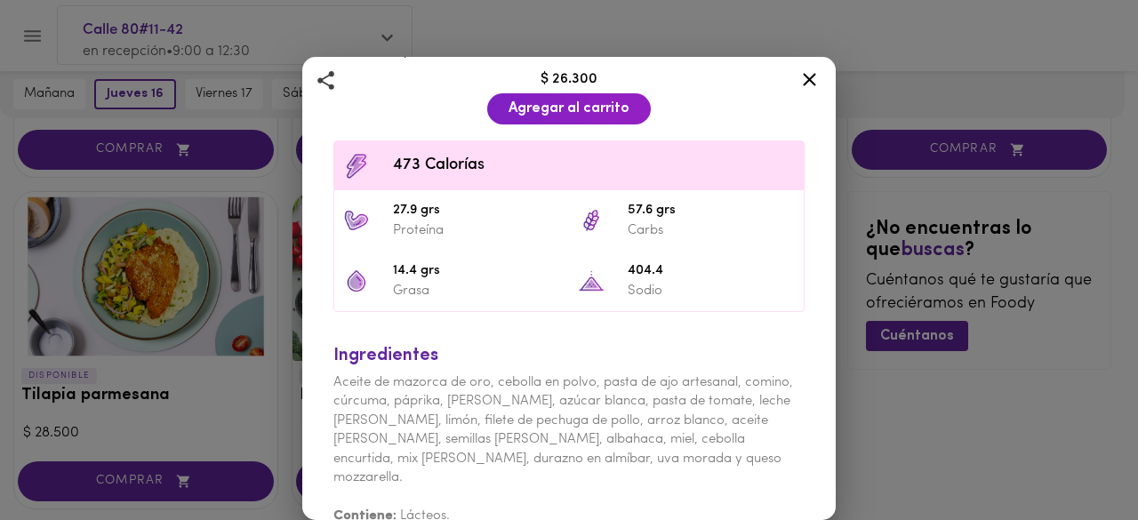
click at [812, 86] on icon at bounding box center [809, 79] width 22 height 22
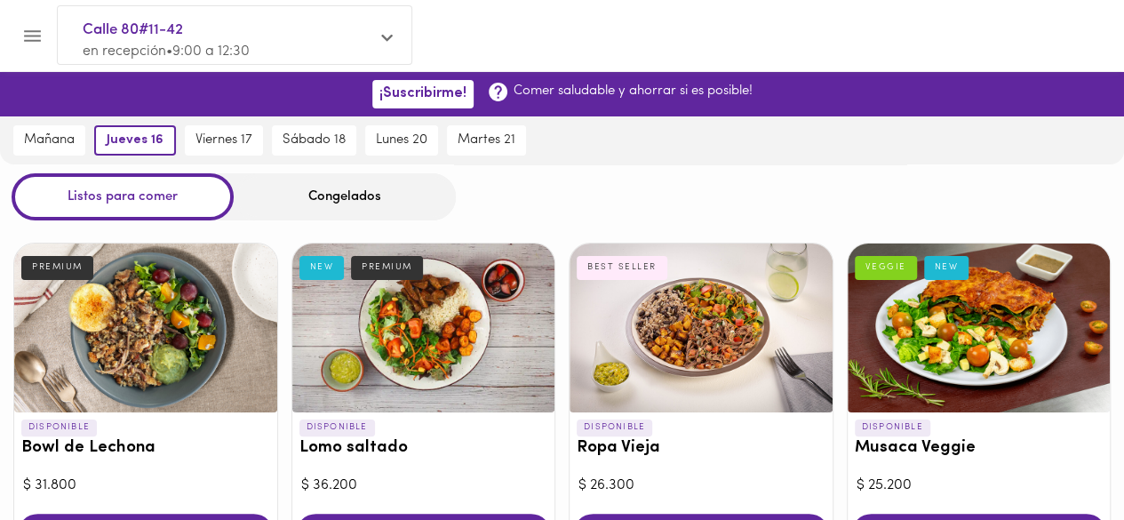
click at [172, 318] on div at bounding box center [145, 328] width 263 height 169
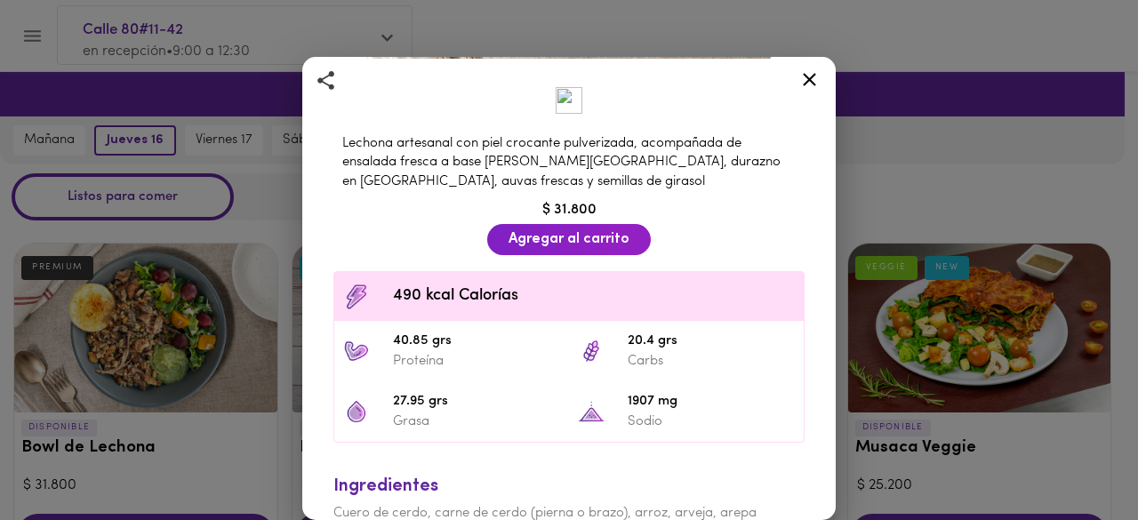
scroll to position [468, 0]
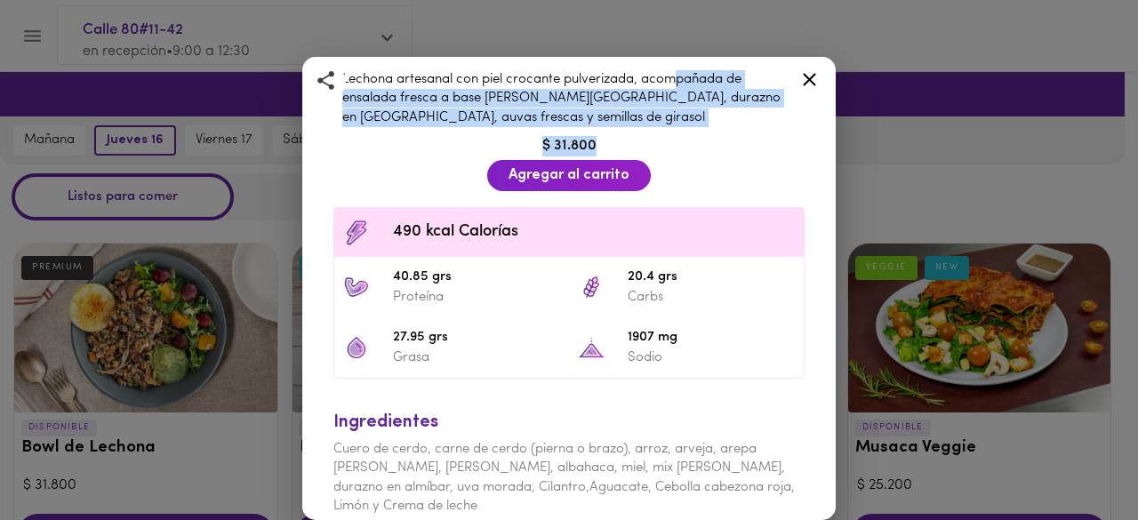
drag, startPoint x: 677, startPoint y: 82, endPoint x: 679, endPoint y: 58, distance: 24.1
click at [679, 58] on div "Lechona artesanal con piel crocante pulverizada, acompañada de ensalada fresca …" at bounding box center [568, 289] width 503 height 561
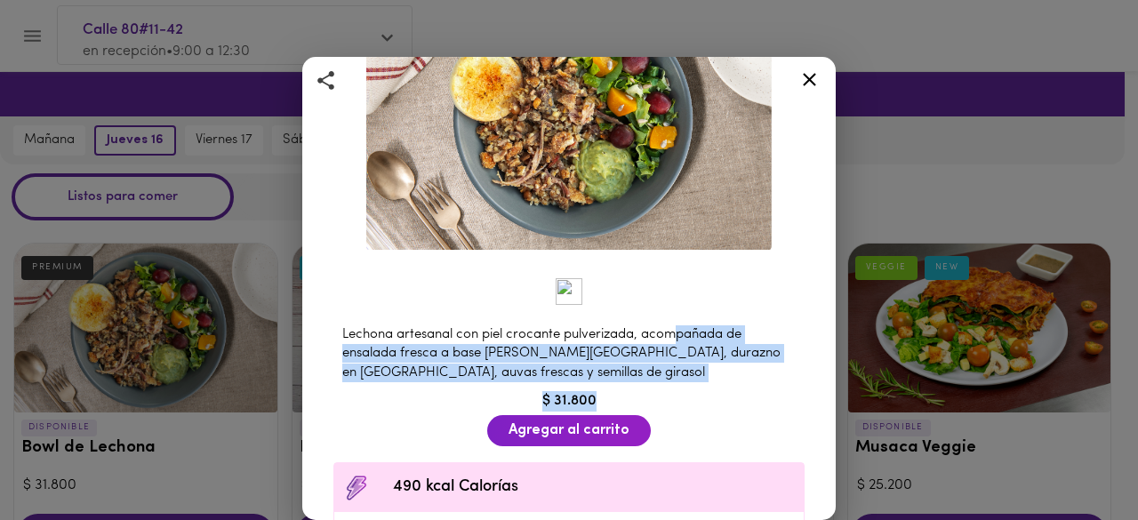
scroll to position [178, 0]
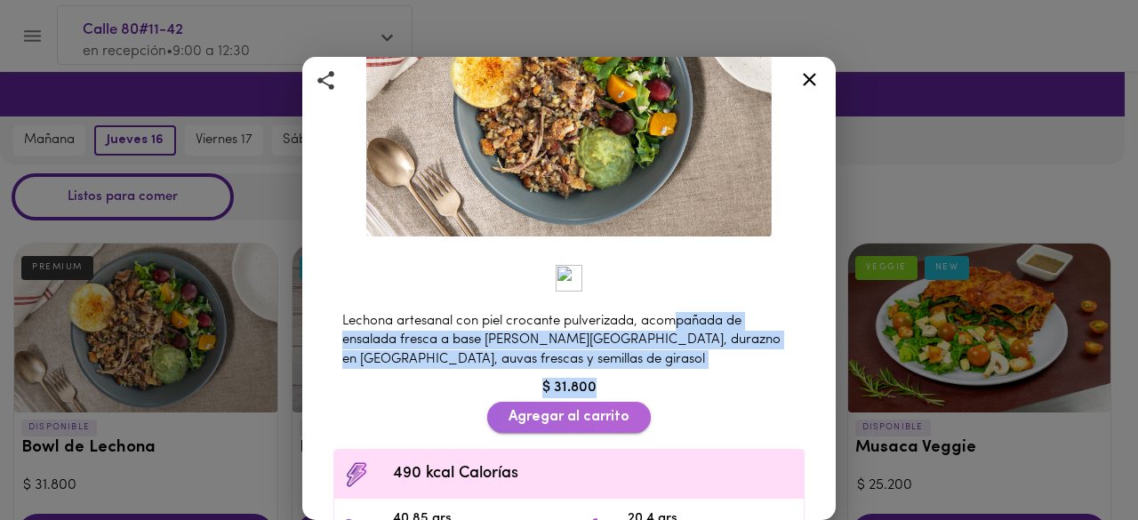
click at [580, 409] on span "Agregar al carrito" at bounding box center [568, 417] width 121 height 17
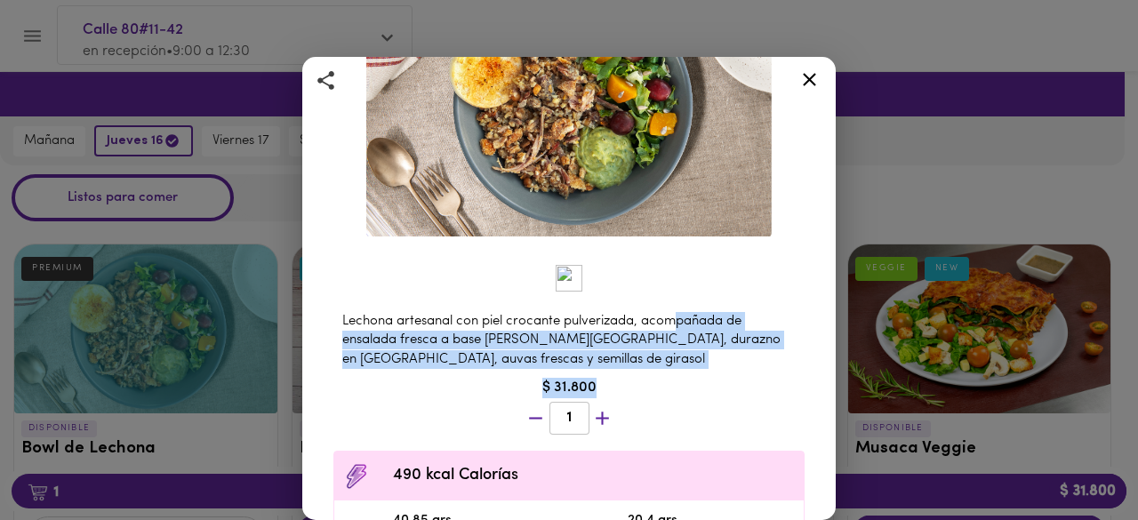
click at [813, 84] on icon at bounding box center [809, 79] width 13 height 13
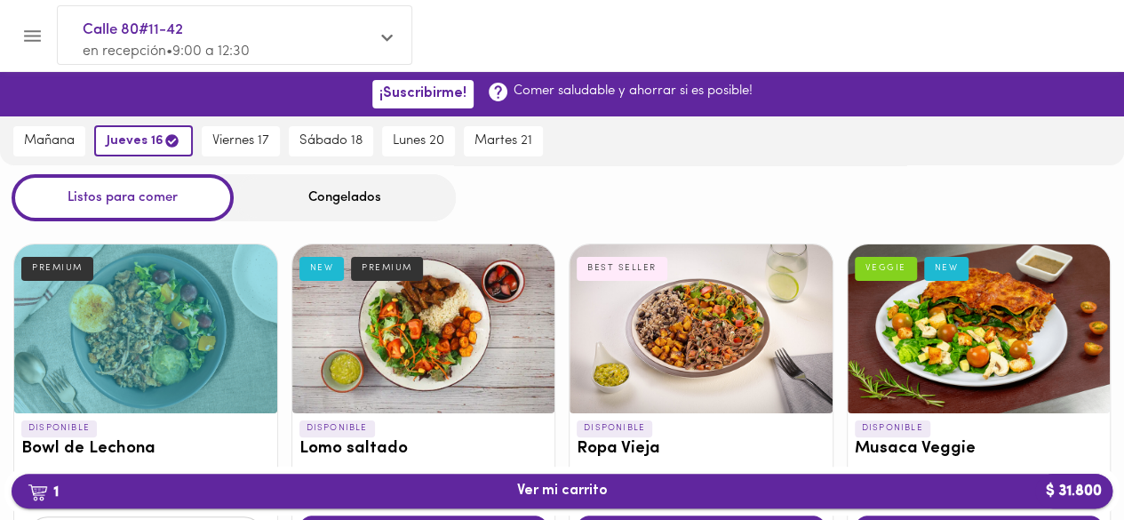
click at [603, 488] on span "1 Ver mi carrito $ 31.800" at bounding box center [562, 491] width 91 height 17
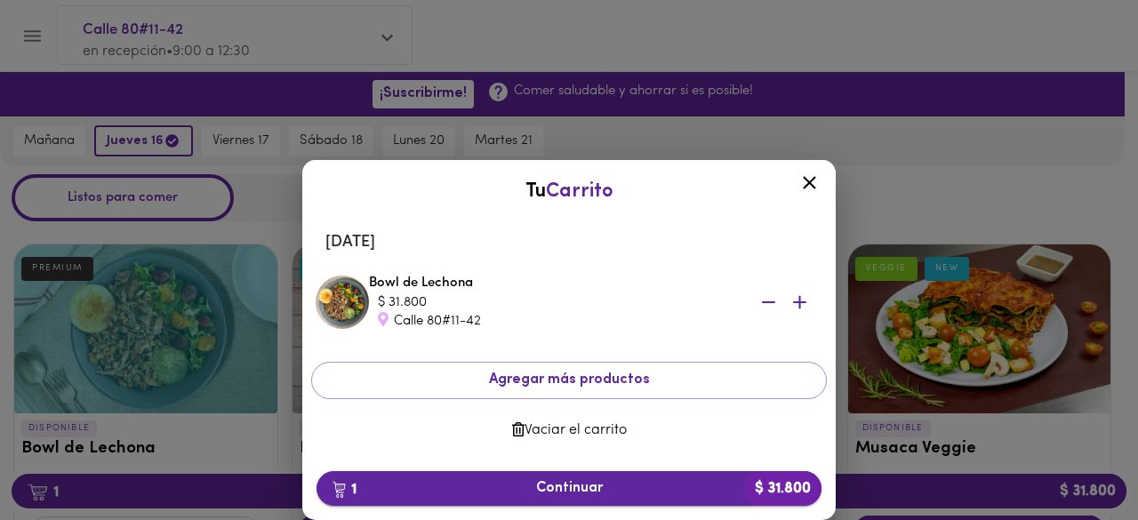
click at [581, 496] on span "1 Continuar $ 31.800" at bounding box center [569, 488] width 476 height 17
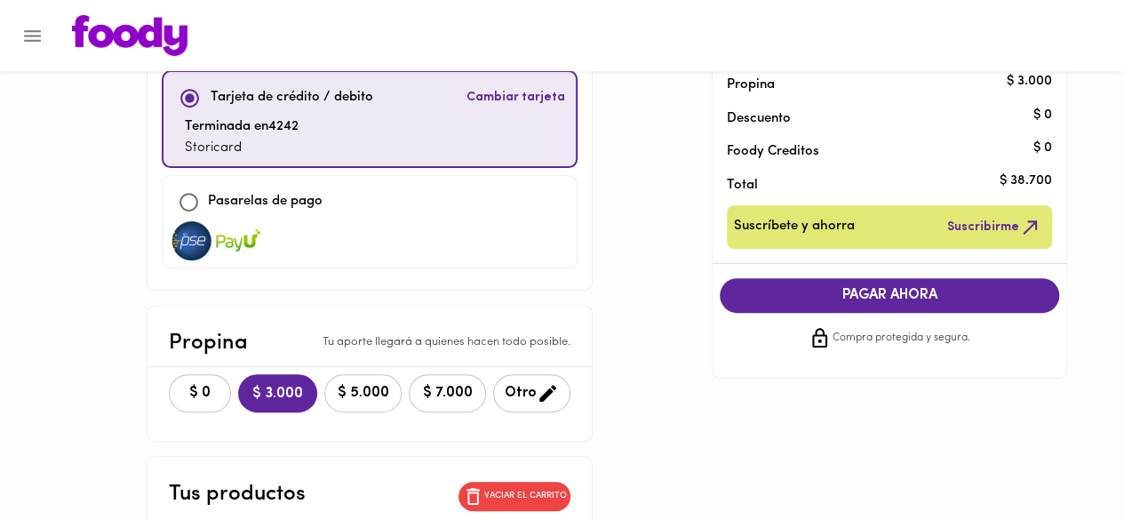
scroll to position [178, 0]
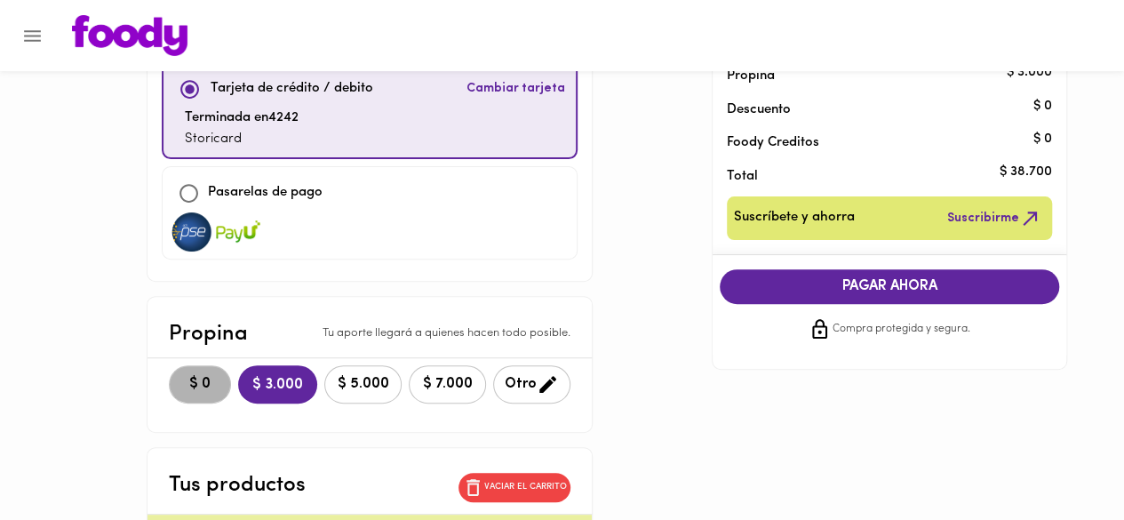
click at [183, 388] on span "$ 0" at bounding box center [199, 384] width 39 height 17
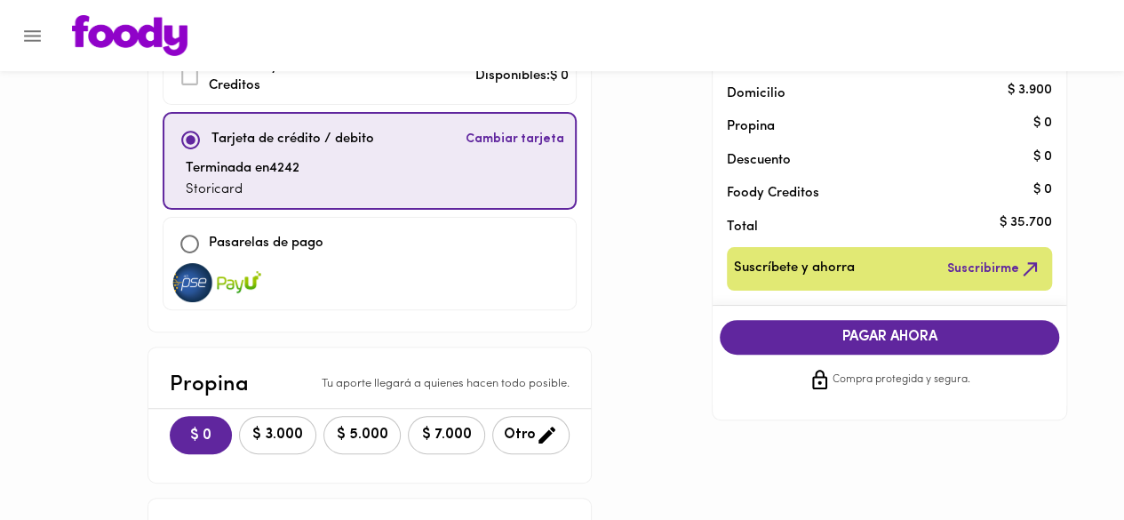
scroll to position [0, 0]
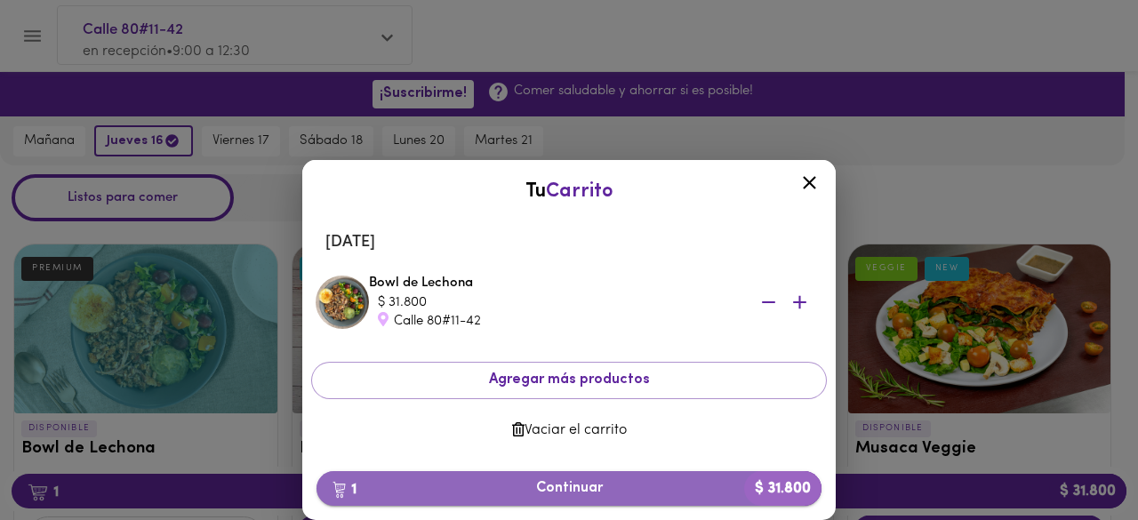
click at [603, 490] on span "1 Continuar $ 31.800" at bounding box center [569, 488] width 476 height 17
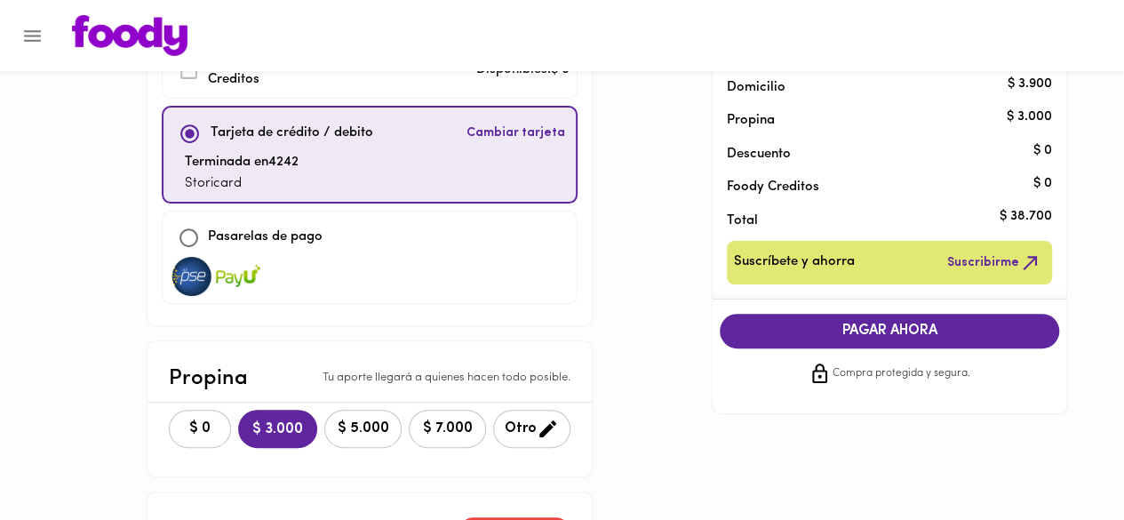
scroll to position [427, 0]
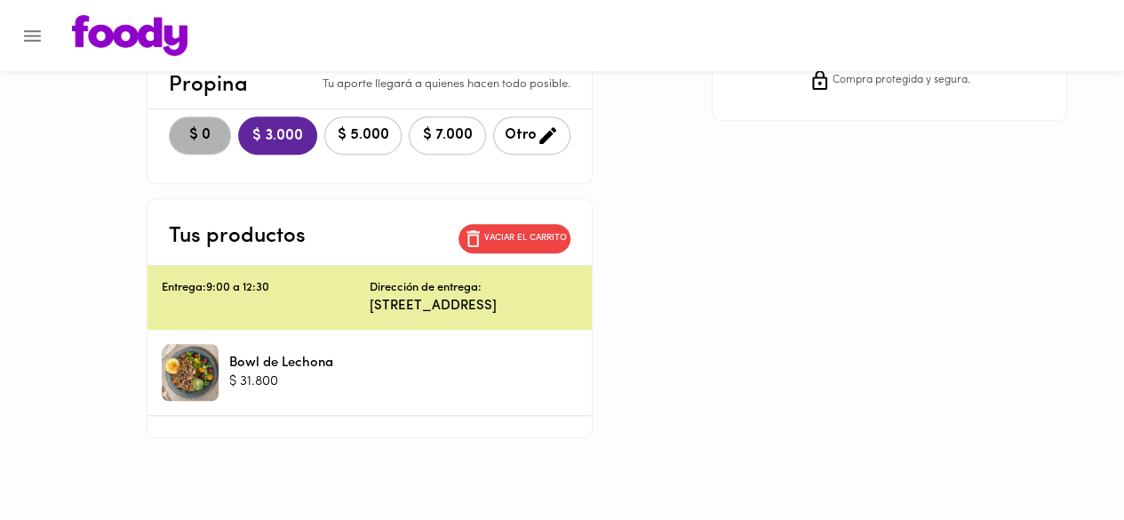
click at [180, 141] on button "$ 0" at bounding box center [200, 135] width 62 height 38
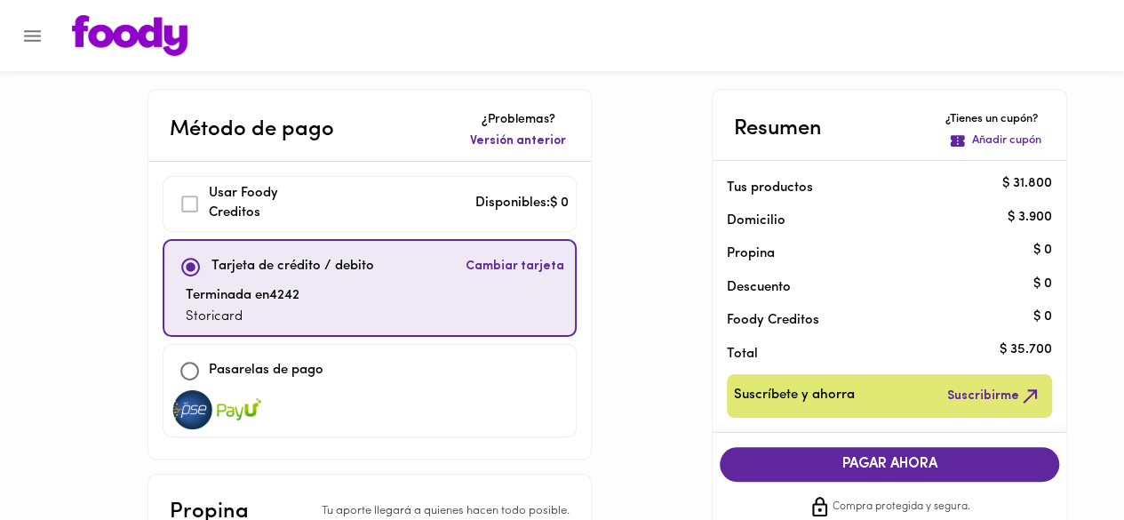
scroll to position [89, 0]
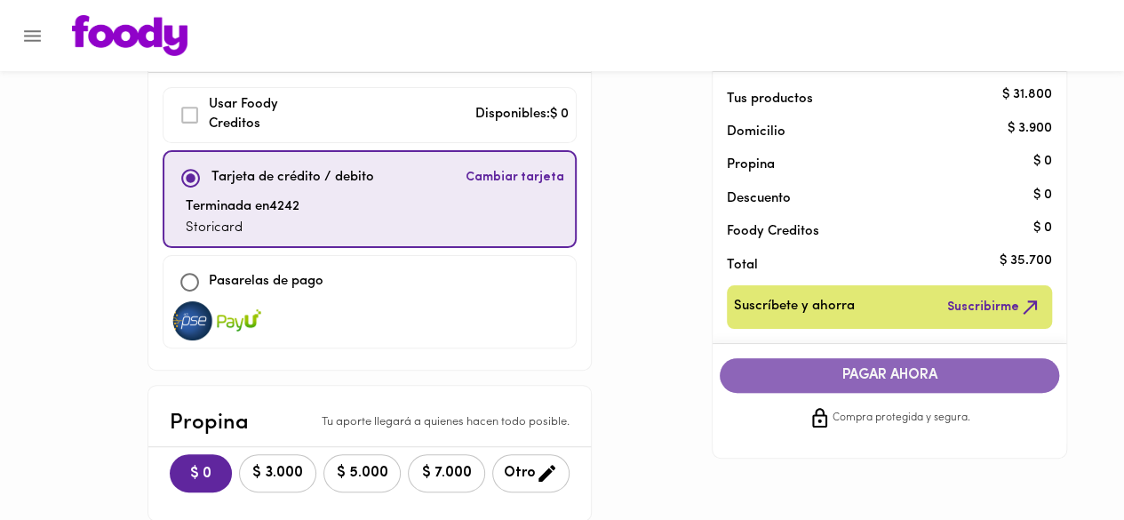
click at [843, 390] on button "PAGAR AHORA" at bounding box center [890, 375] width 340 height 35
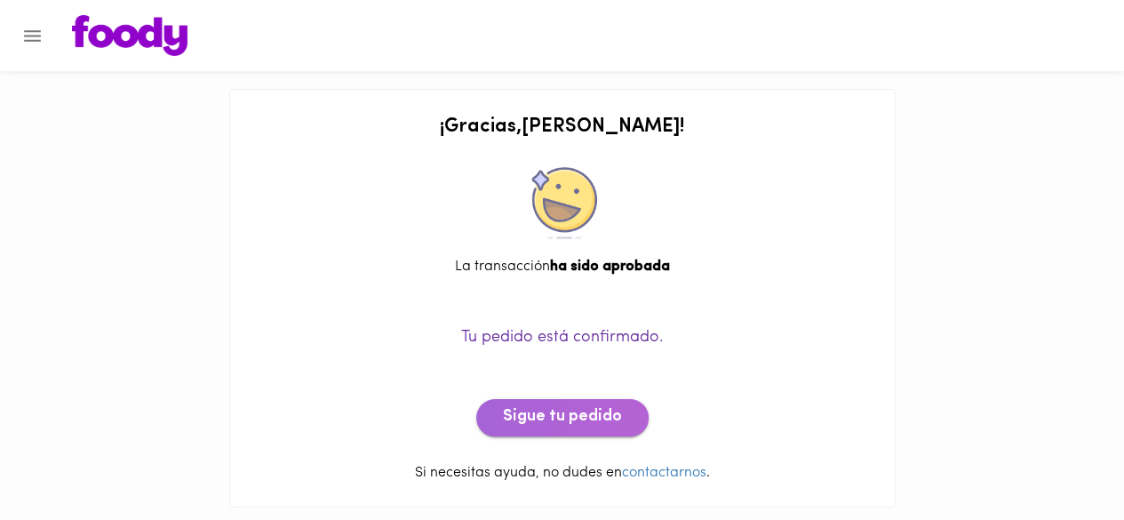
click at [605, 423] on span "Sigue tu pedido" at bounding box center [562, 418] width 119 height 20
